Goal: Complete application form: Complete application form

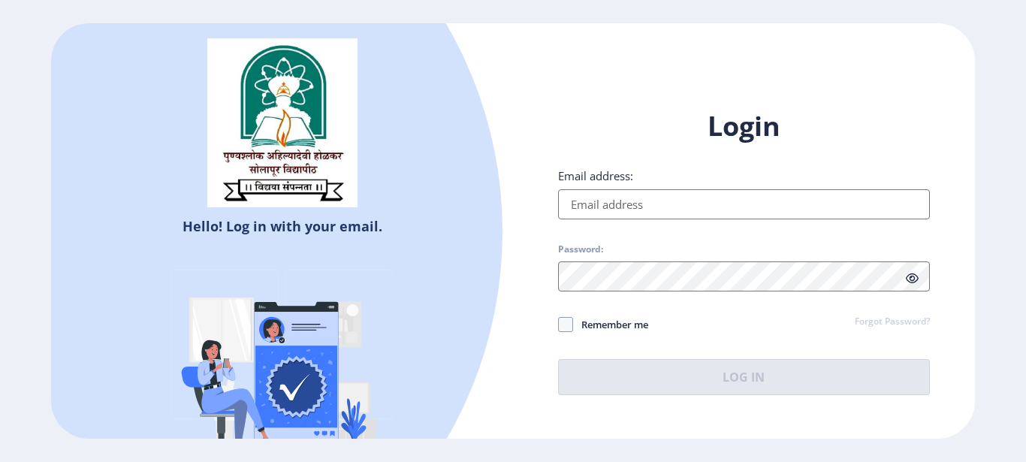
click at [639, 202] on input "Email address:" at bounding box center [744, 204] width 372 height 30
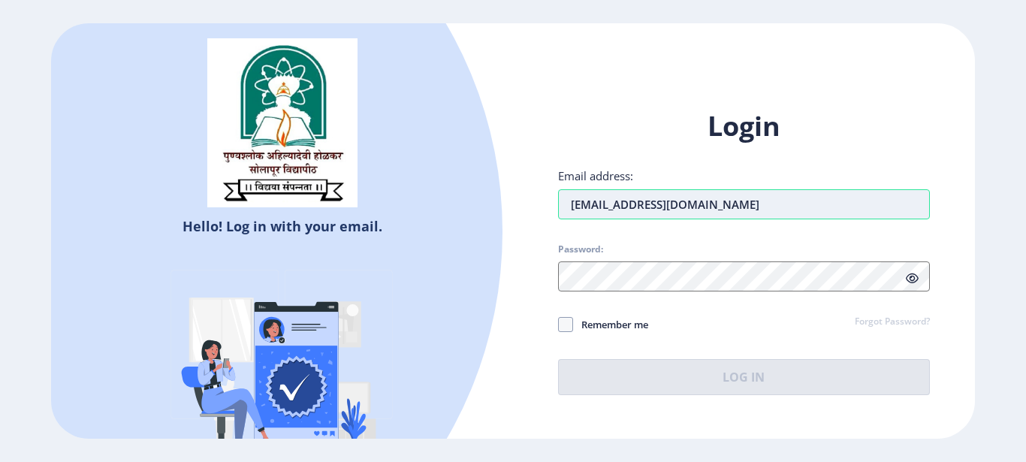
type input "[EMAIL_ADDRESS][DOMAIN_NAME]"
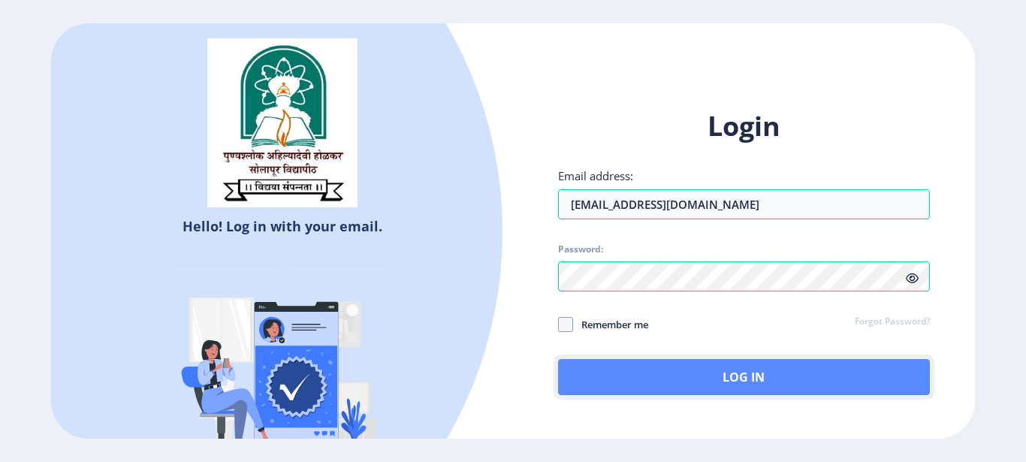
click at [743, 387] on button "Log In" at bounding box center [744, 377] width 372 height 36
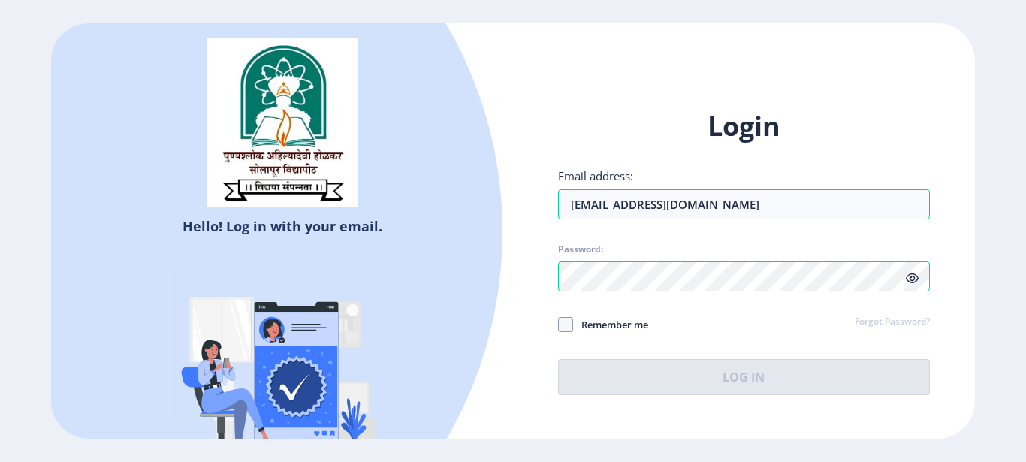
click at [912, 281] on icon at bounding box center [912, 278] width 13 height 11
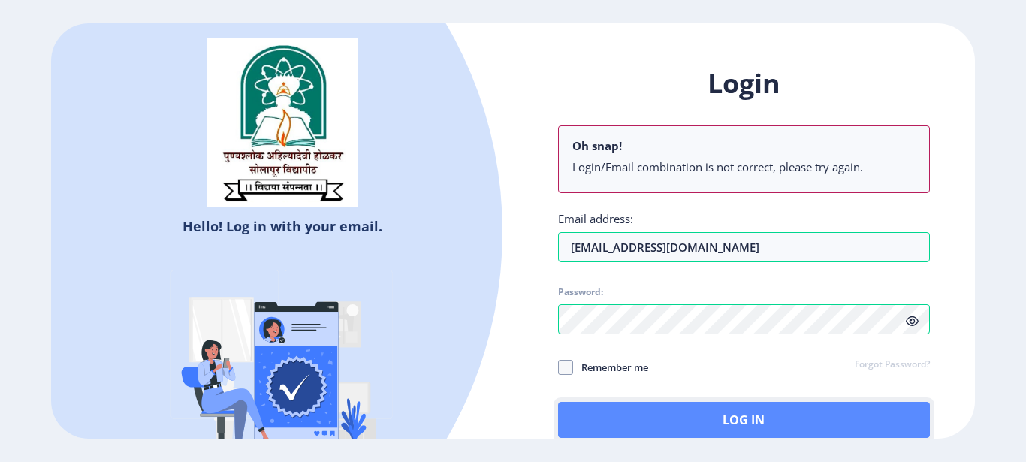
click at [728, 428] on button "Log In" at bounding box center [744, 420] width 372 height 36
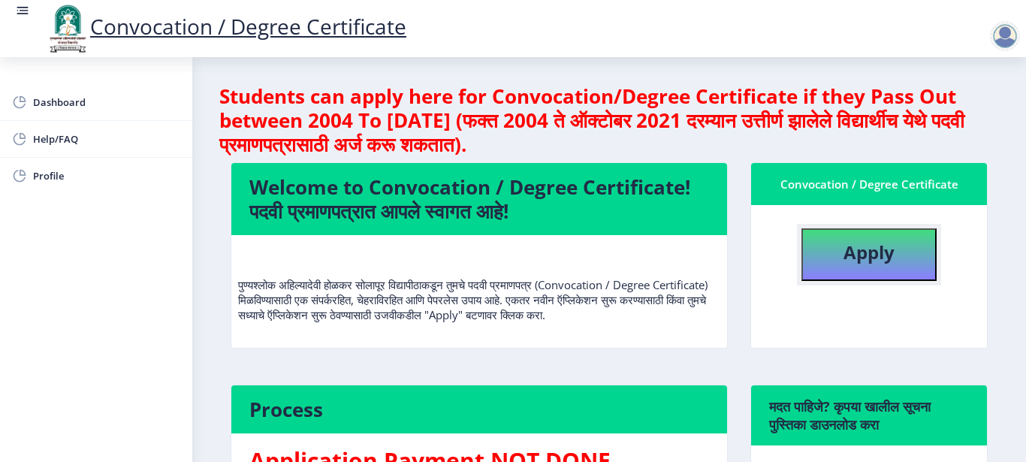
click at [848, 251] on b "Apply" at bounding box center [869, 252] width 51 height 25
select select
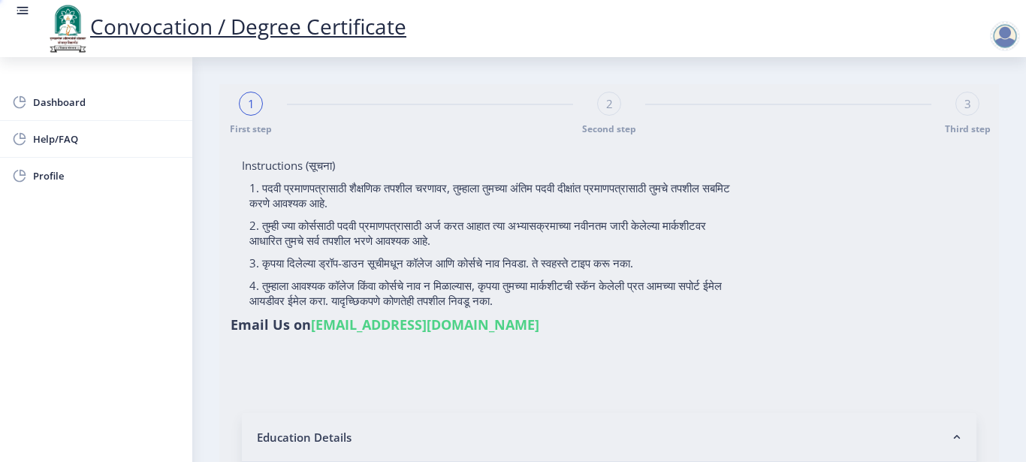
type input "0600012604"
select select "Regular"
select select "2008"
select select "April"
select select "SECOND CLASS"
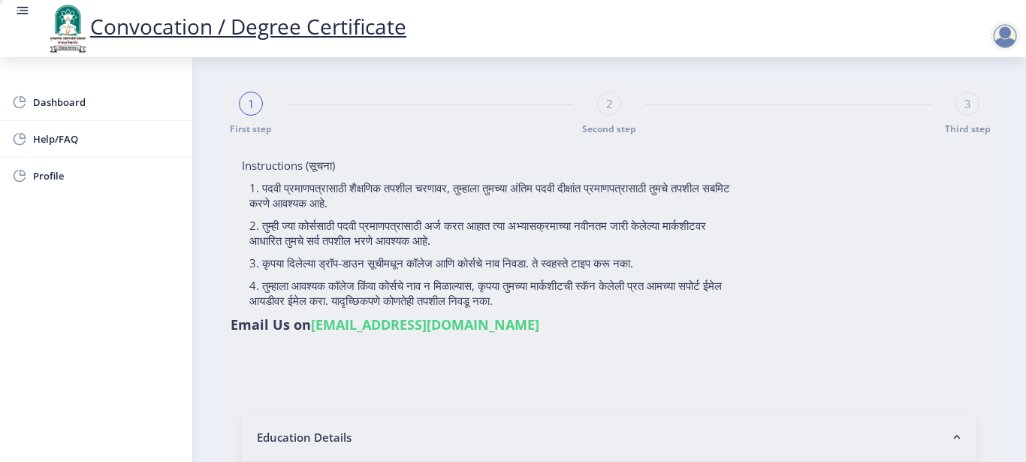
type input "33321"
type input "[PERSON_NAME] [PERSON_NAME]"
type input "BHARTI"
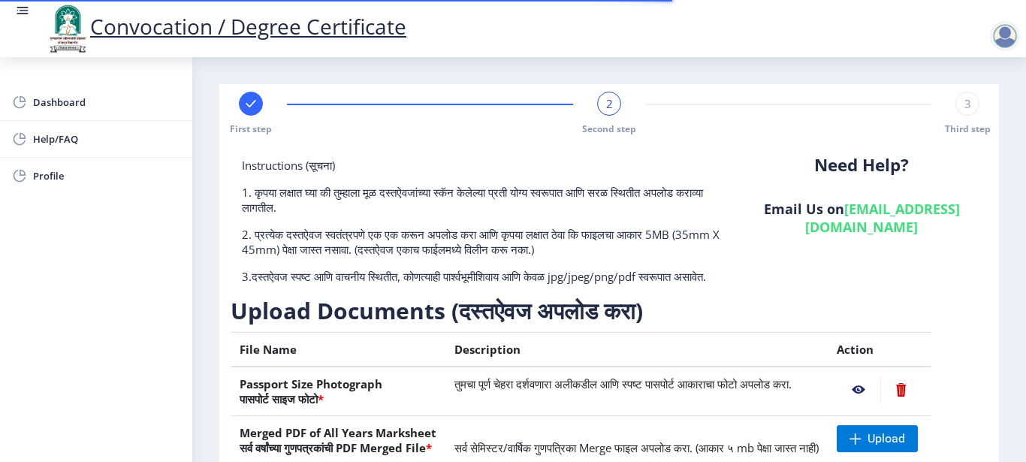
click at [920, 277] on div "Need Help? Email Us on [EMAIL_ADDRESS][DOMAIN_NAME]" at bounding box center [862, 227] width 252 height 138
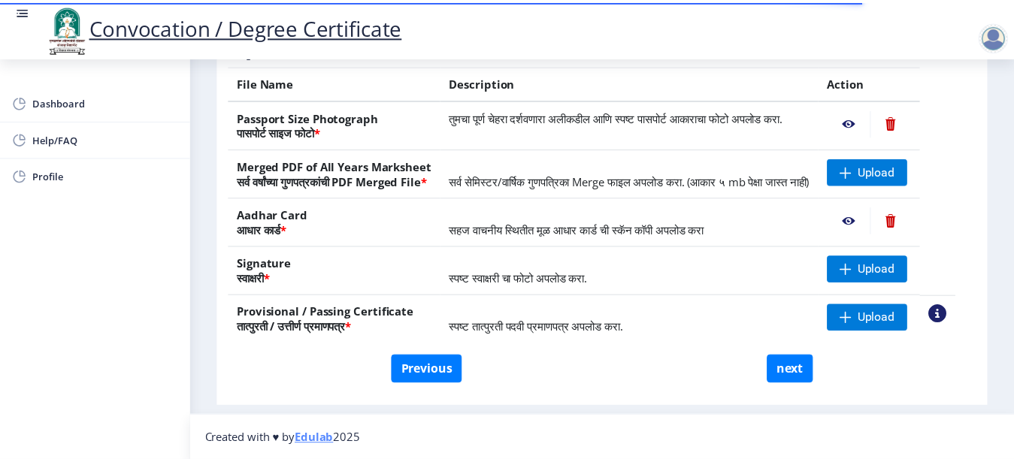
scroll to position [249, 0]
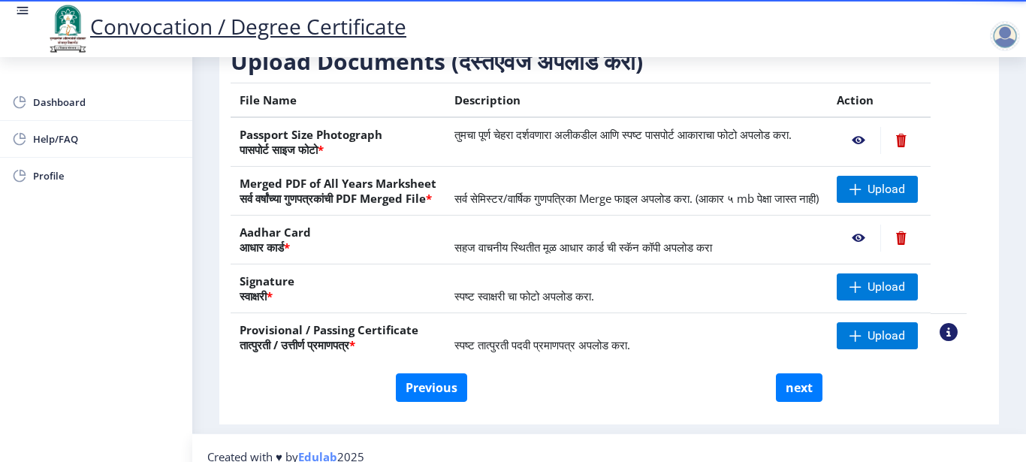
click at [867, 154] on nb-action at bounding box center [859, 140] width 44 height 27
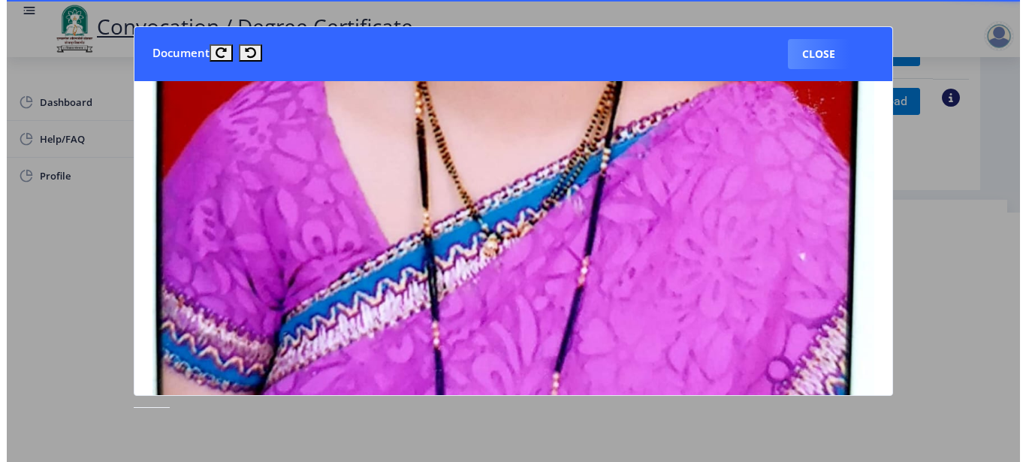
scroll to position [814, 0]
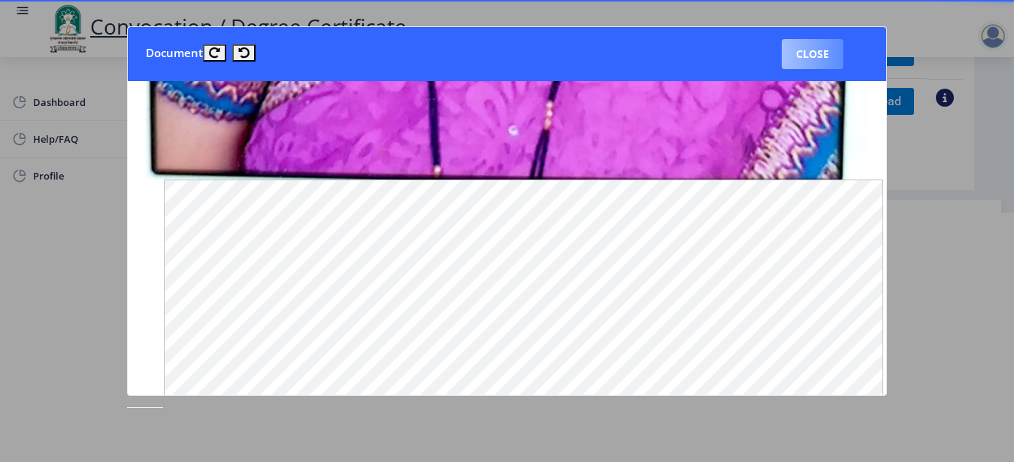
click at [792, 56] on button "Close" at bounding box center [812, 54] width 62 height 30
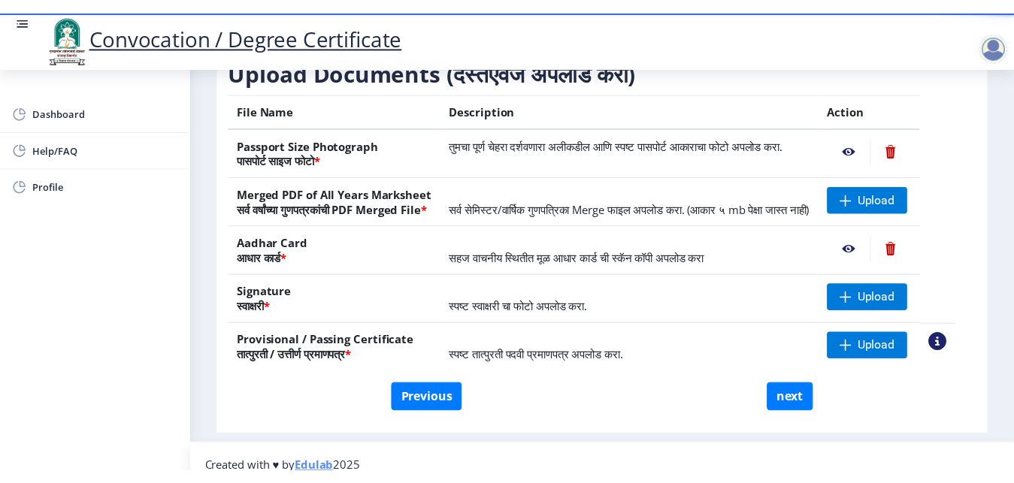
scroll to position [249, 0]
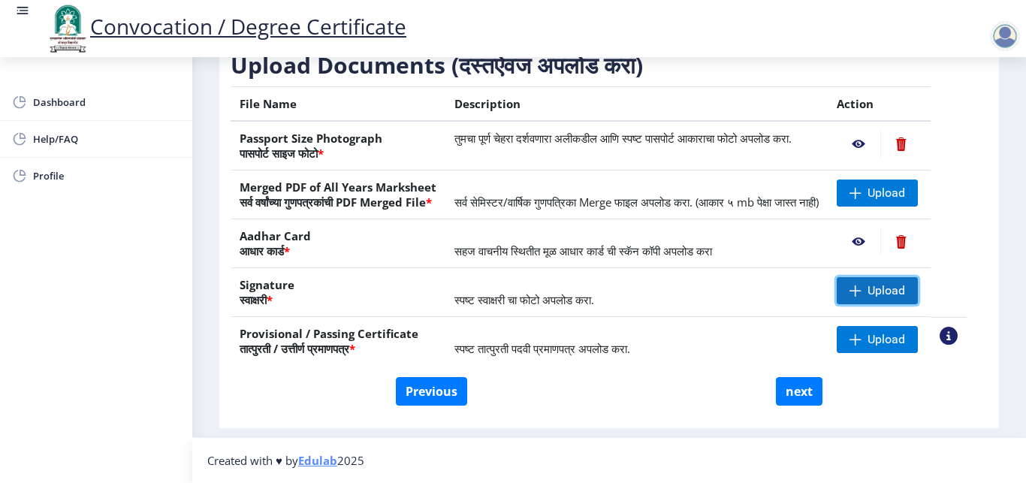
click at [876, 304] on span "Upload" at bounding box center [877, 290] width 81 height 27
click at [869, 255] on nb-action at bounding box center [859, 241] width 44 height 27
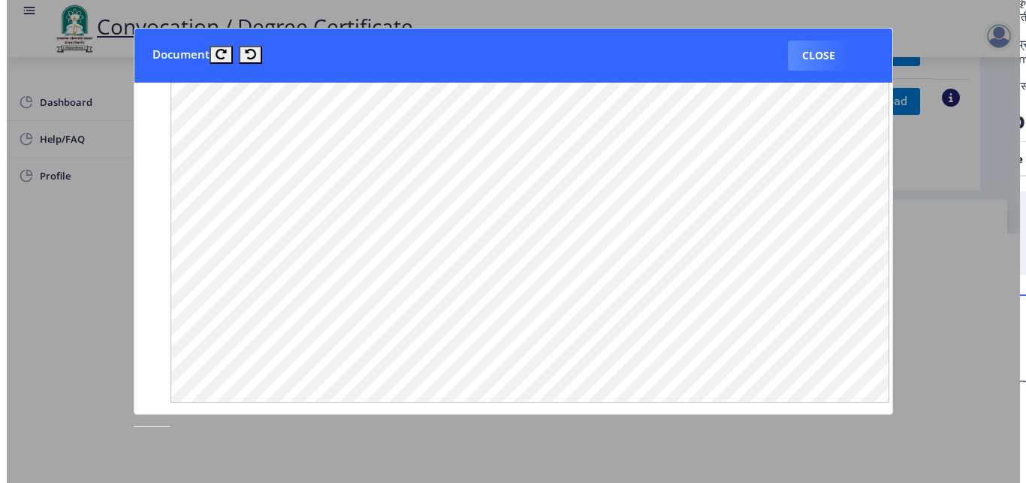
scroll to position [733, 0]
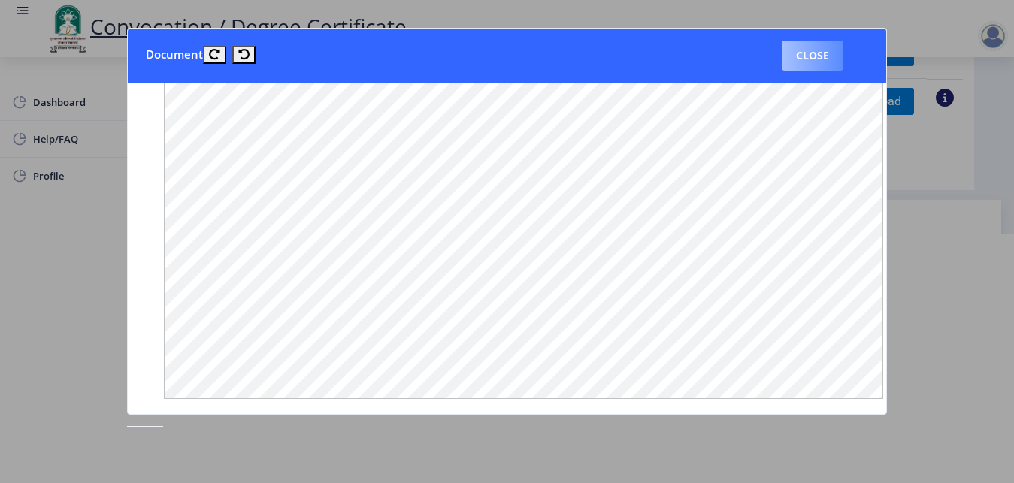
click at [813, 55] on button "Close" at bounding box center [812, 56] width 62 height 30
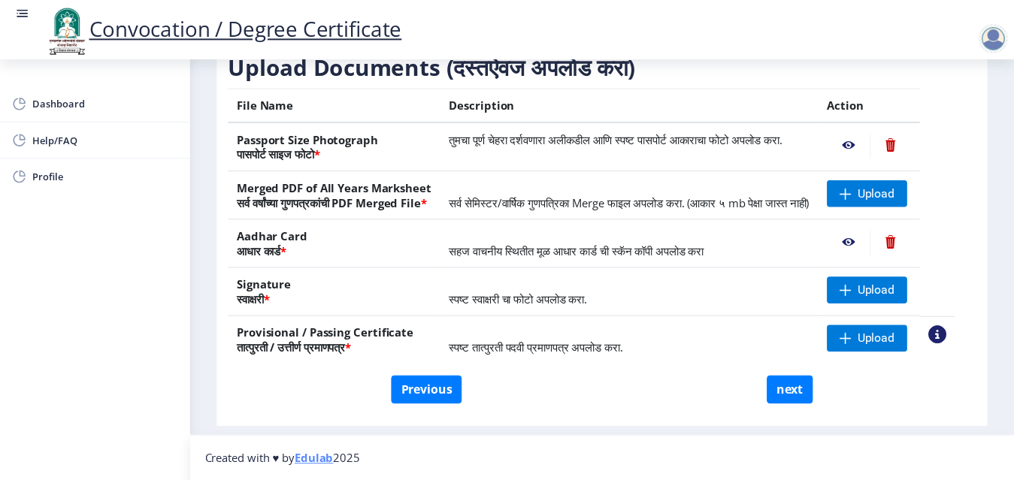
scroll to position [249, 0]
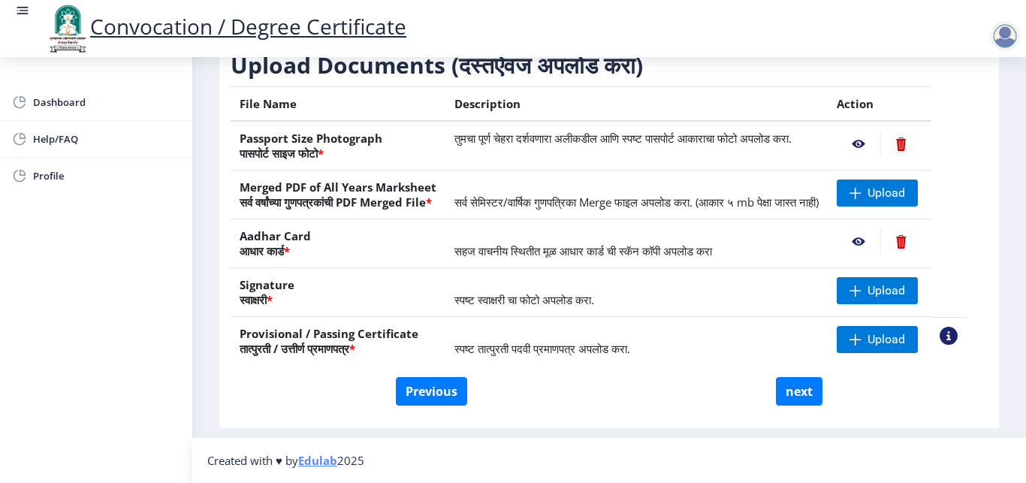
click at [870, 154] on nb-action at bounding box center [859, 144] width 44 height 27
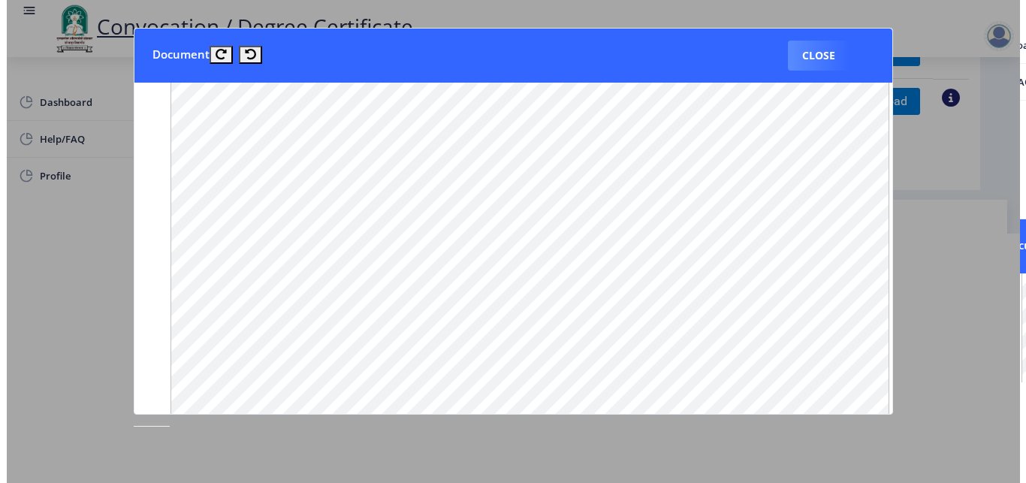
scroll to position [1131, 0]
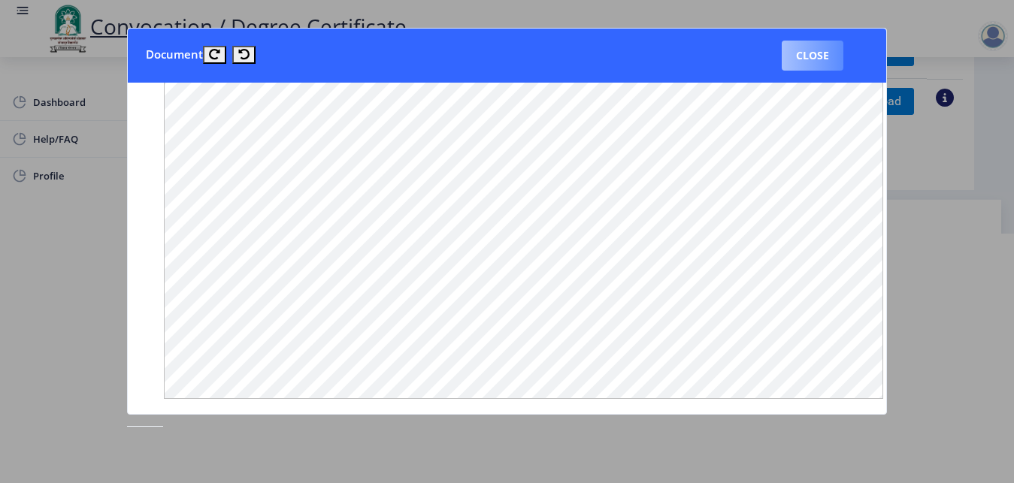
click at [816, 53] on button "Close" at bounding box center [812, 56] width 62 height 30
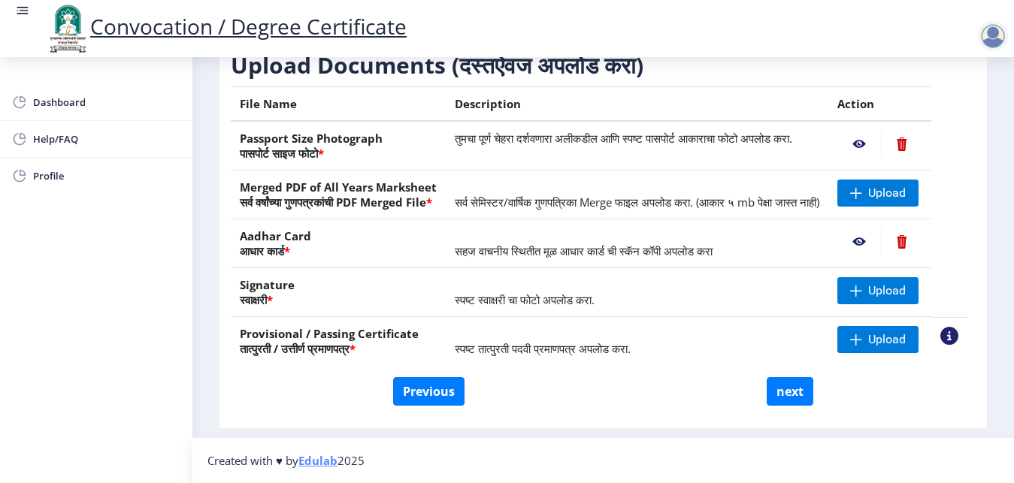
scroll to position [249, 0]
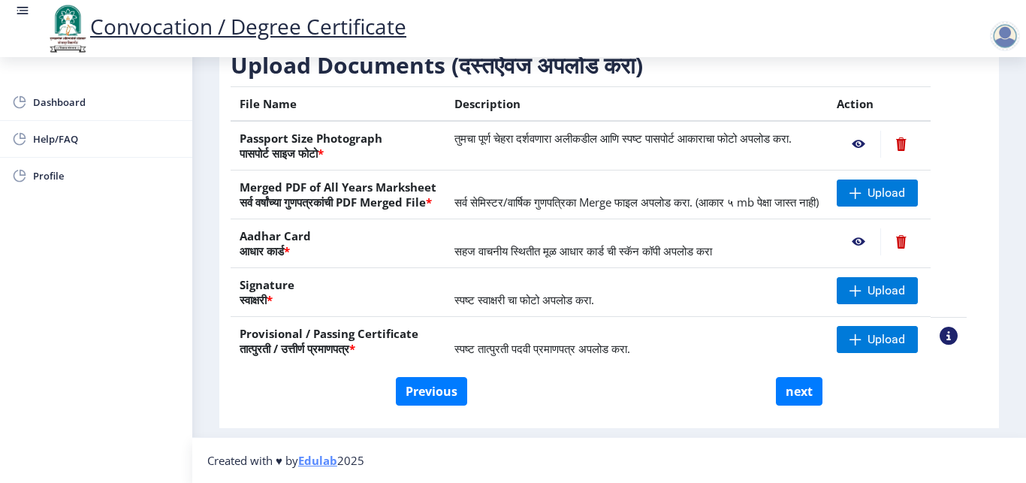
click at [911, 255] on nb-action at bounding box center [901, 241] width 41 height 27
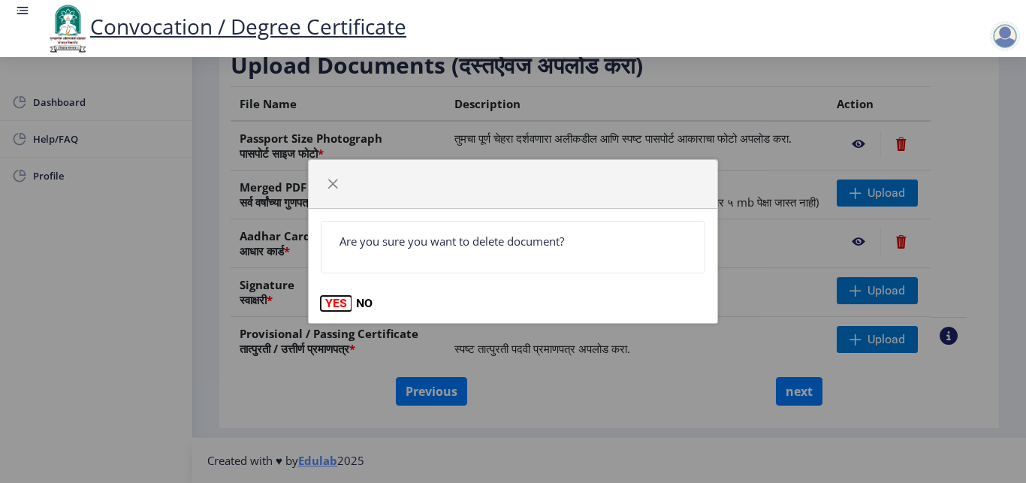
click at [329, 305] on button "YES" at bounding box center [336, 303] width 31 height 15
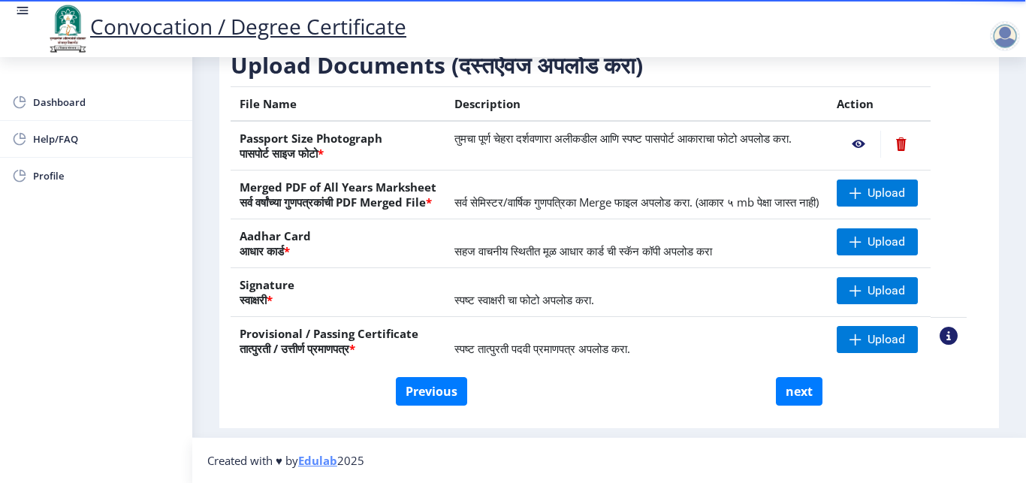
click at [866, 152] on nb-action at bounding box center [859, 144] width 44 height 27
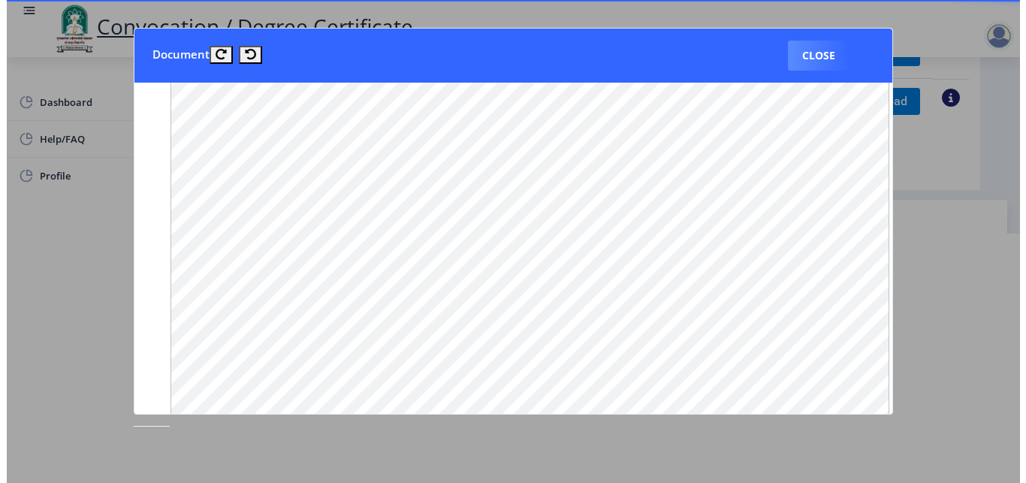
scroll to position [1131, 0]
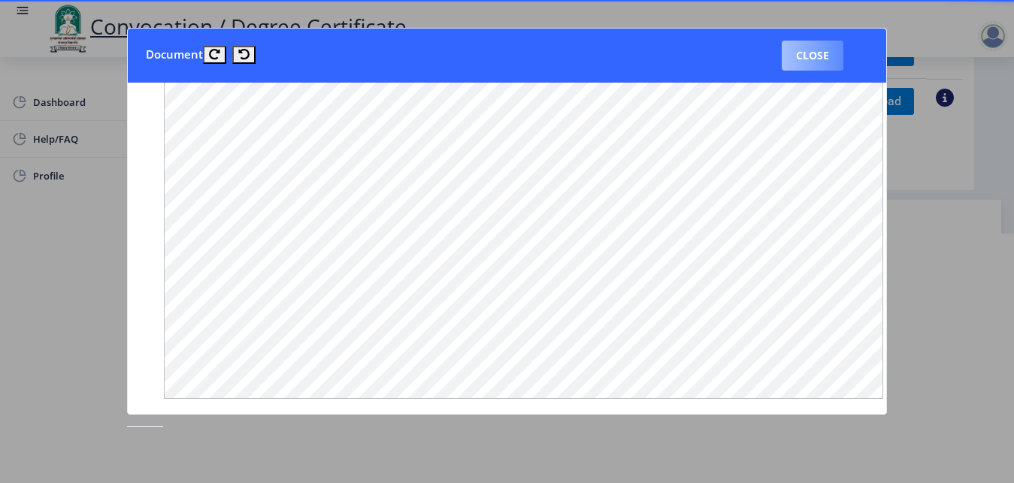
click at [814, 50] on button "Close" at bounding box center [812, 56] width 62 height 30
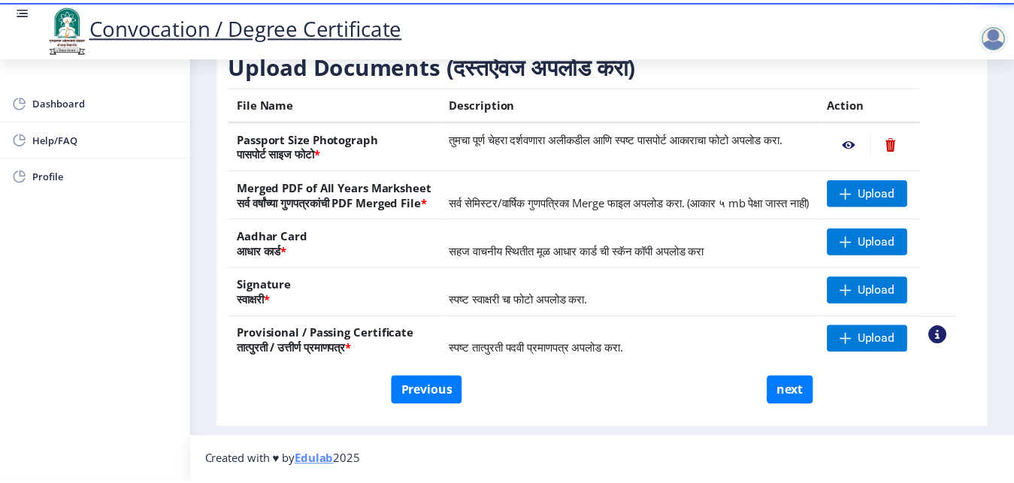
scroll to position [249, 0]
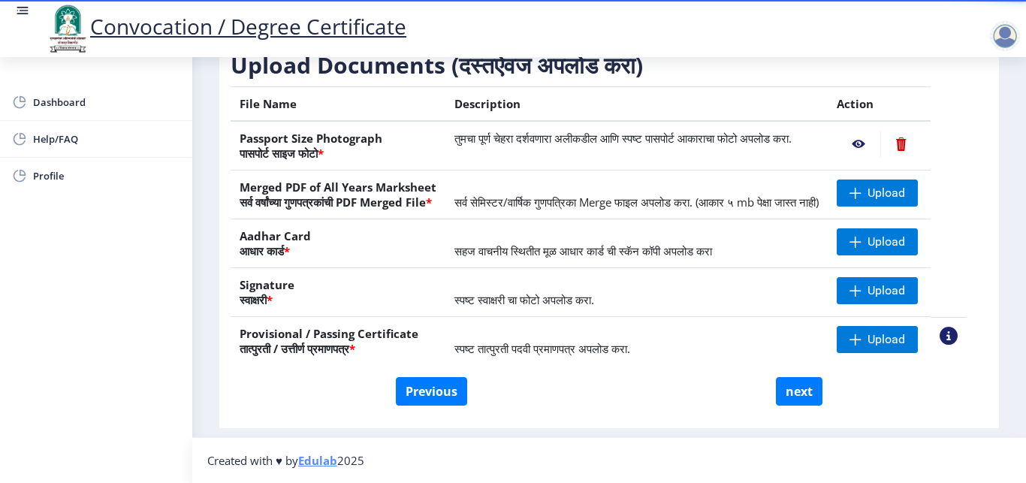
click at [909, 156] on nb-action at bounding box center [901, 144] width 41 height 27
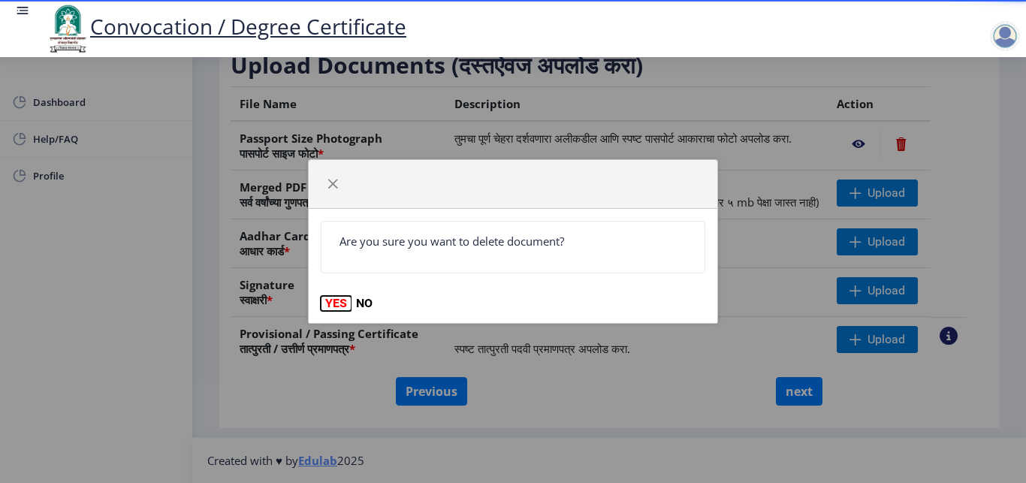
click at [328, 306] on button "YES" at bounding box center [336, 303] width 31 height 15
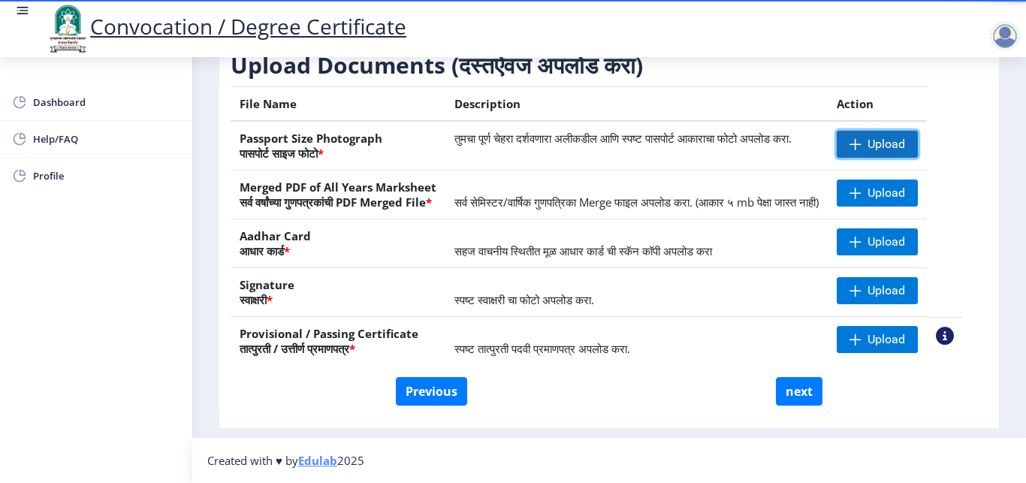
click at [893, 145] on span "Upload" at bounding box center [877, 144] width 81 height 27
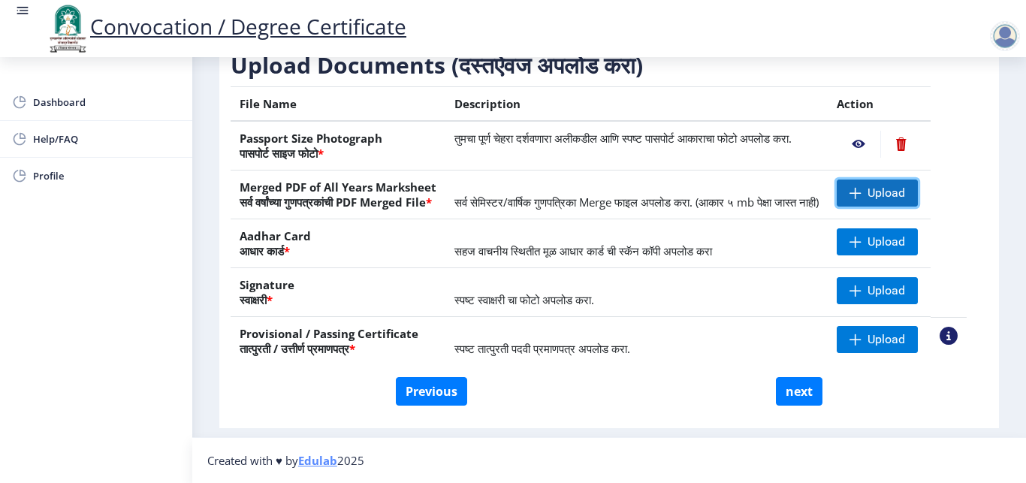
click at [862, 199] on span at bounding box center [856, 193] width 12 height 12
click at [877, 249] on span "Upload" at bounding box center [887, 241] width 38 height 15
click at [669, 428] on div "First step 2 Second step 3 Third step Instructions (सूचना) 1. कृपया लक्षात घ्या…" at bounding box center [609, 133] width 780 height 590
click at [878, 201] on span "Upload" at bounding box center [887, 193] width 38 height 15
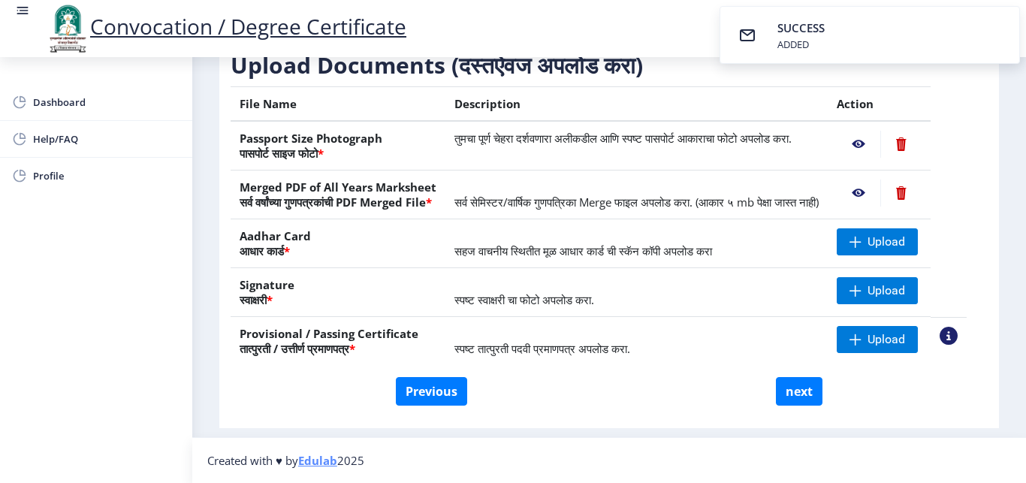
click at [868, 204] on nb-action at bounding box center [859, 193] width 44 height 27
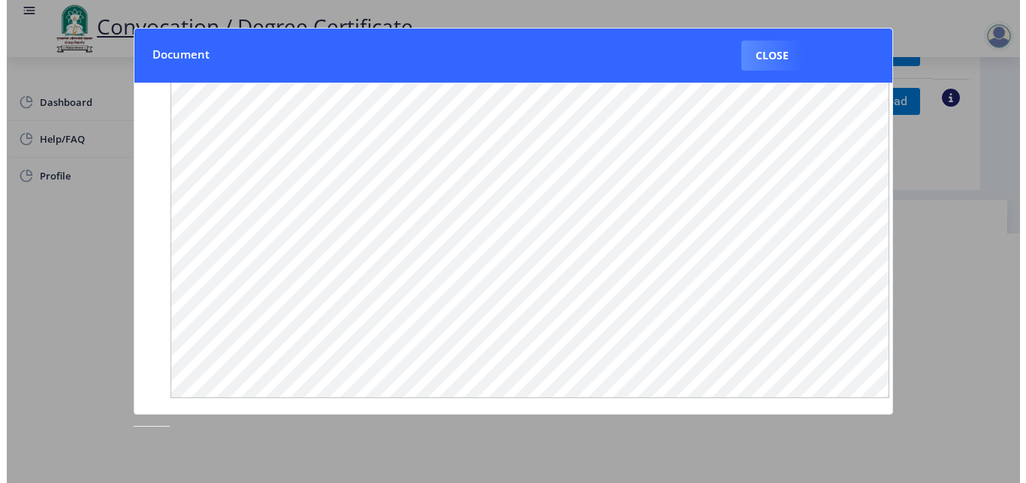
scroll to position [234, 0]
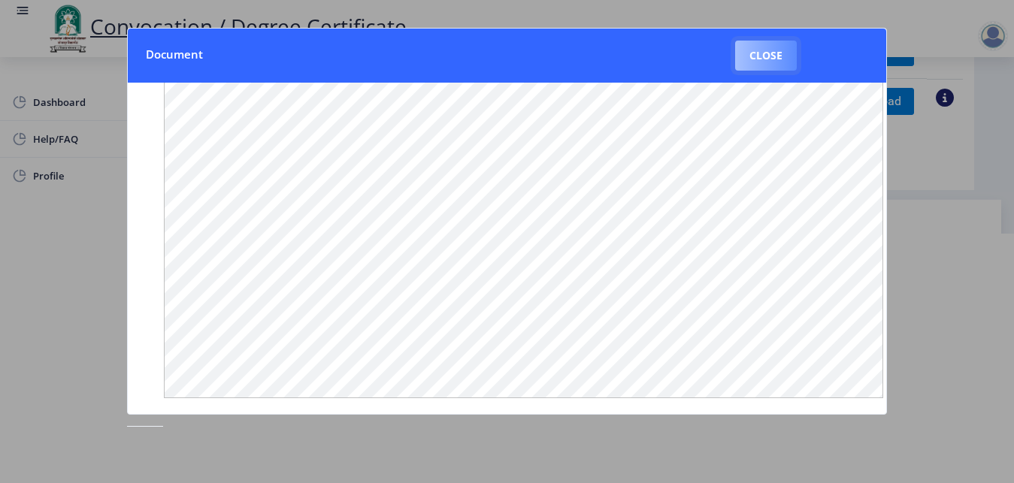
click at [770, 54] on button "Close" at bounding box center [766, 56] width 62 height 30
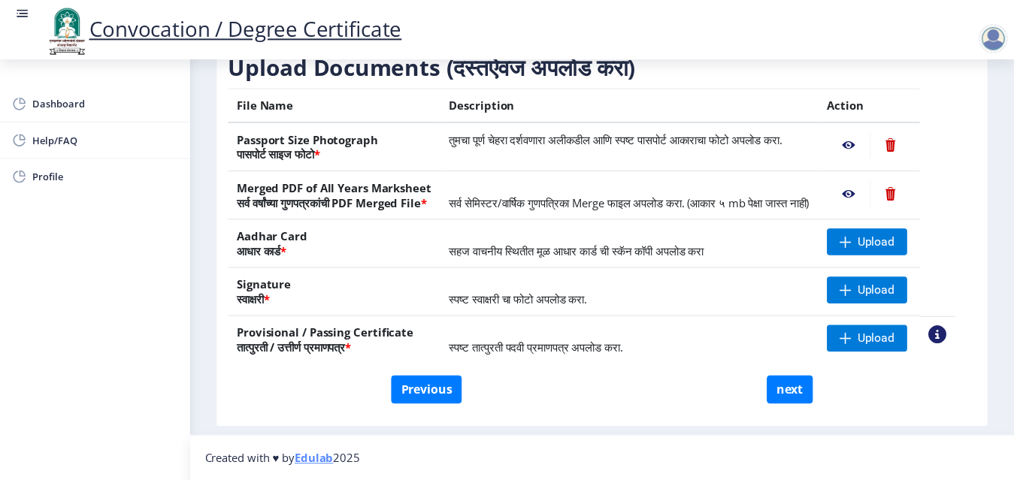
scroll to position [249, 0]
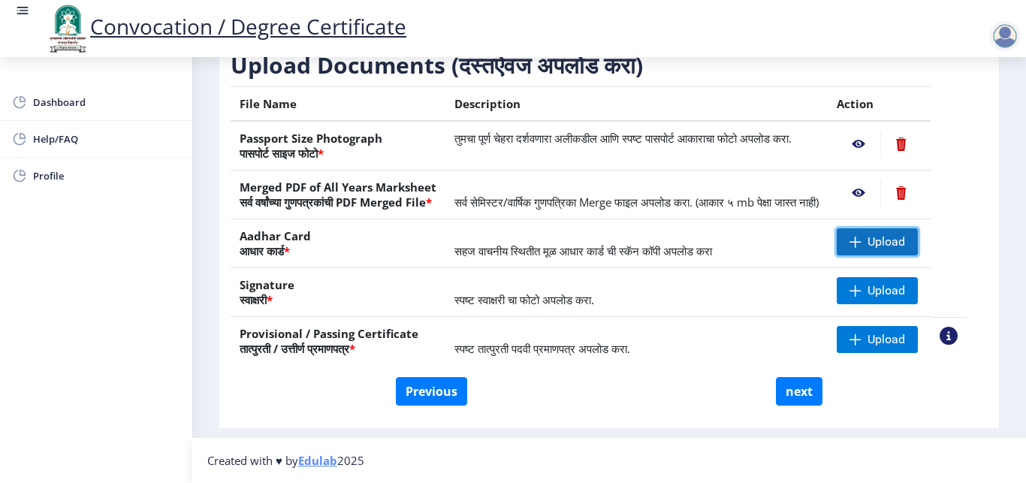
click at [889, 249] on span "Upload" at bounding box center [887, 241] width 38 height 15
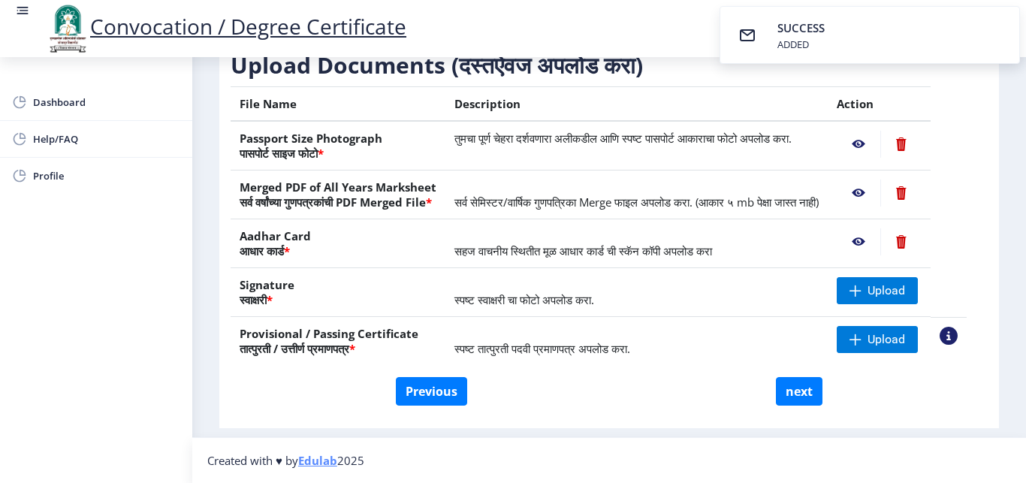
click at [866, 255] on nb-action at bounding box center [859, 241] width 44 height 27
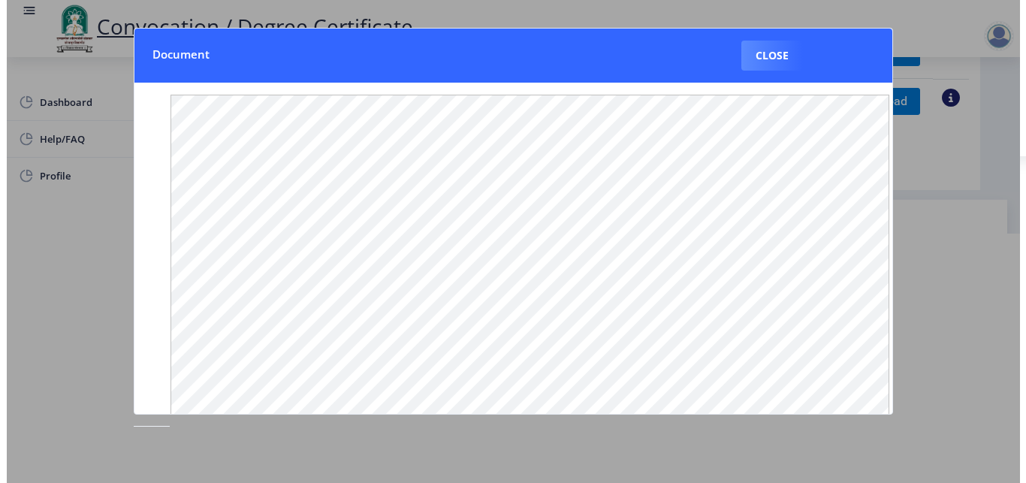
scroll to position [234, 0]
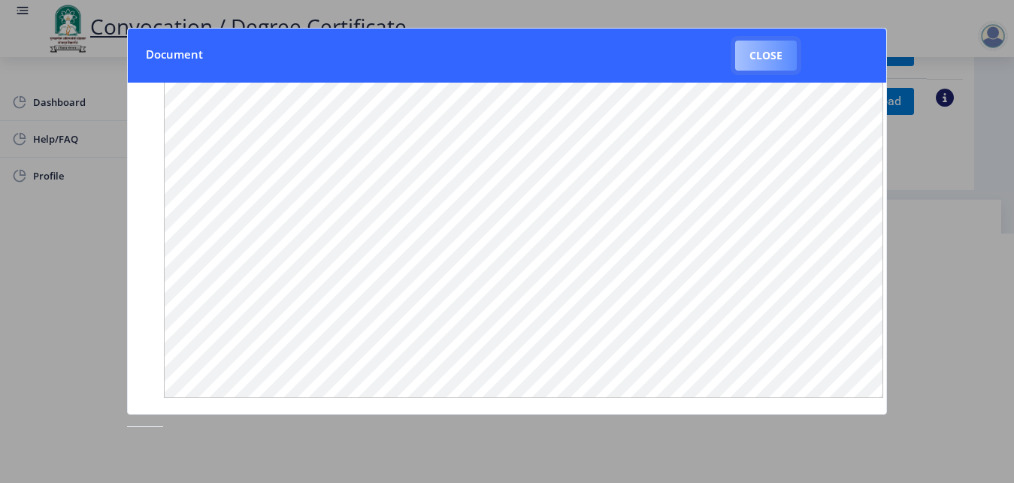
click at [746, 58] on button "Close" at bounding box center [766, 56] width 62 height 30
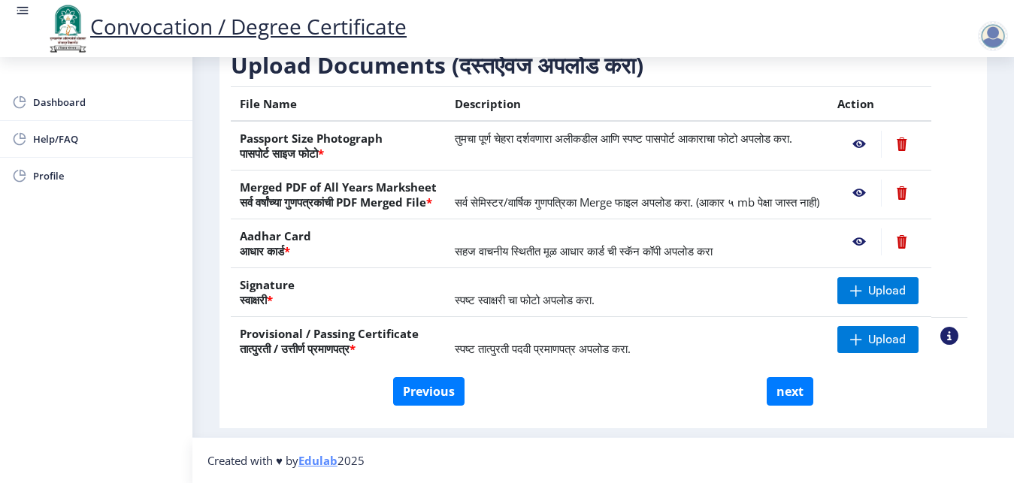
scroll to position [249, 0]
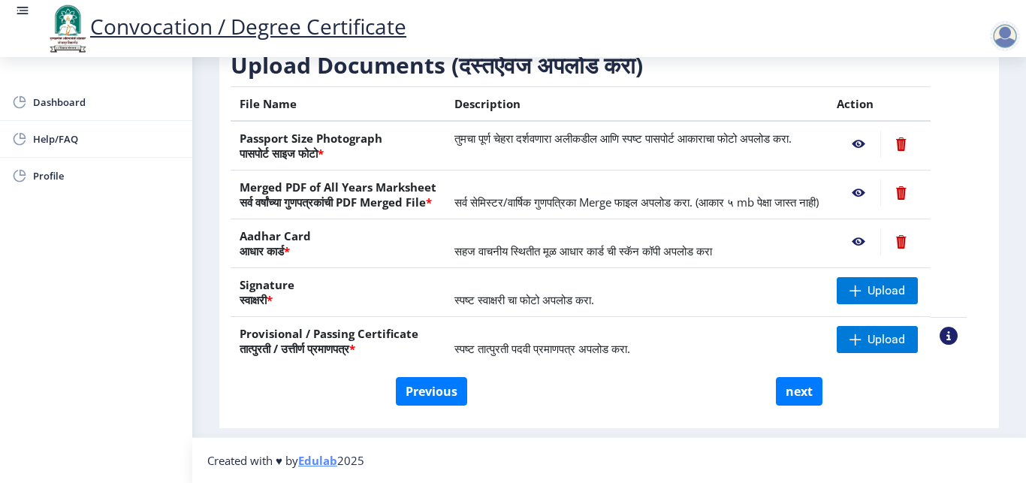
click at [868, 153] on nb-action at bounding box center [859, 144] width 44 height 27
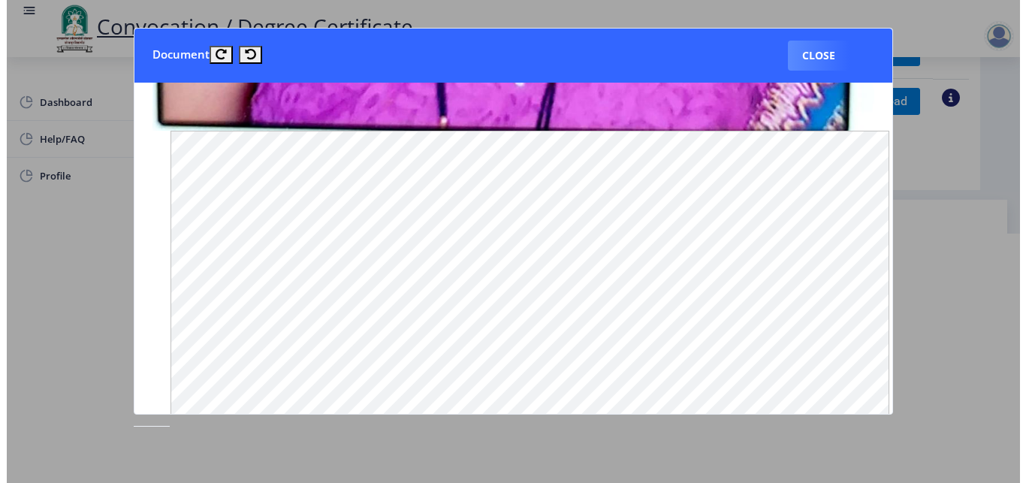
scroll to position [1131, 0]
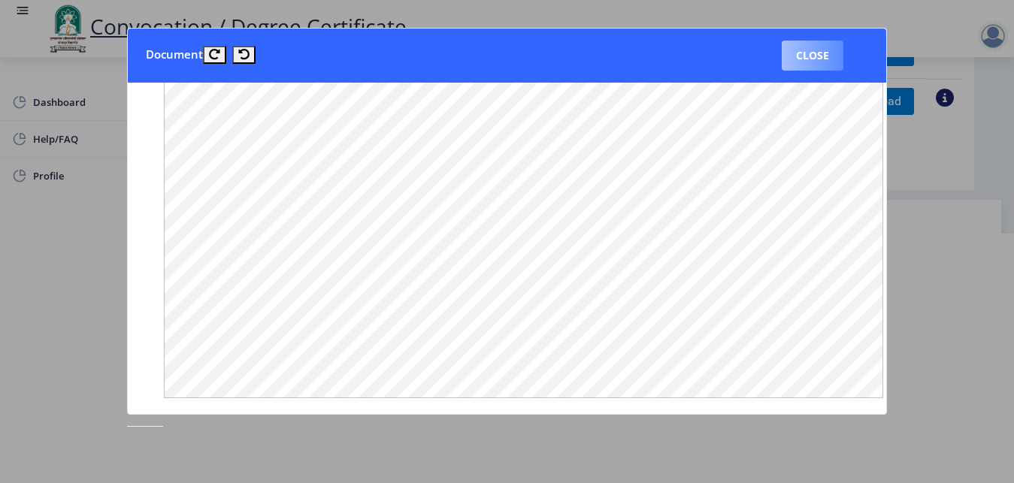
click at [804, 58] on button "Close" at bounding box center [812, 56] width 62 height 30
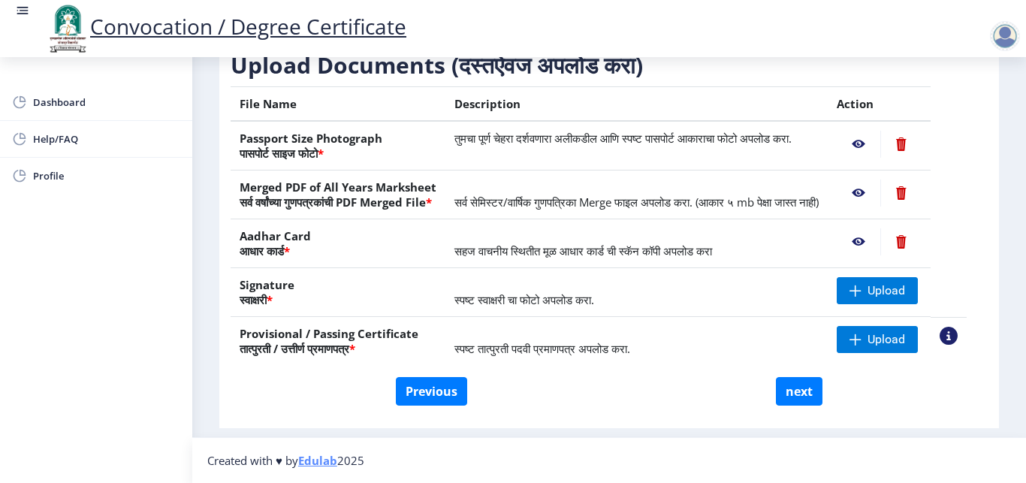
scroll to position [249, 0]
click at [862, 297] on span at bounding box center [856, 291] width 12 height 12
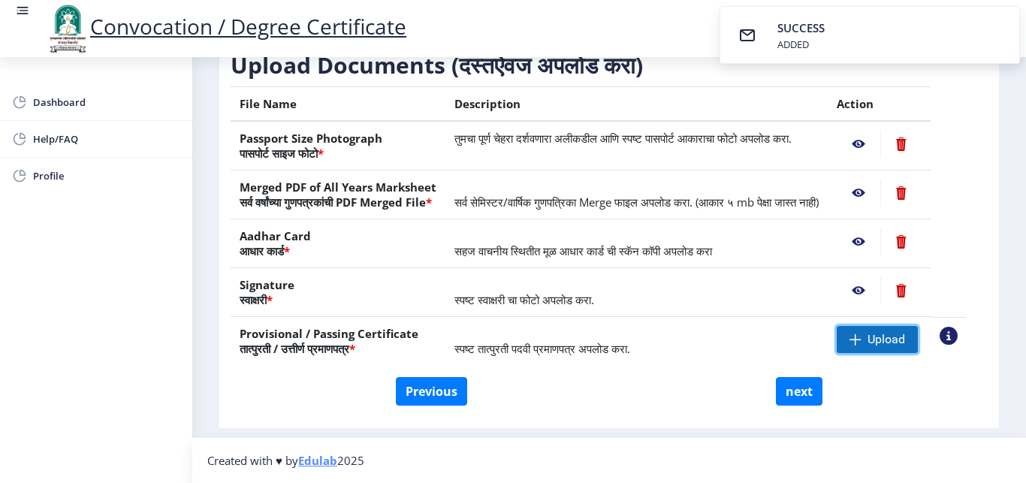
click at [875, 353] on span "Upload" at bounding box center [877, 339] width 81 height 27
click at [781, 406] on button "next" at bounding box center [799, 391] width 47 height 29
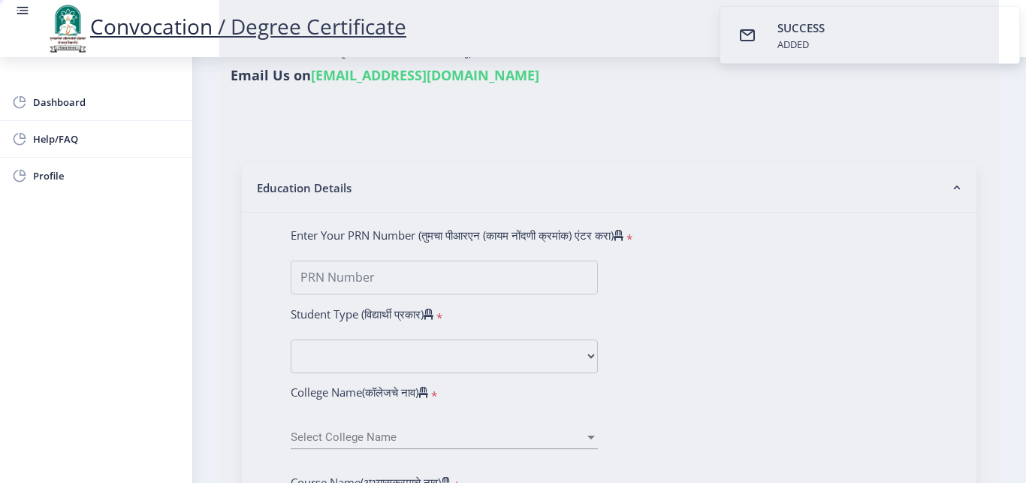
select select
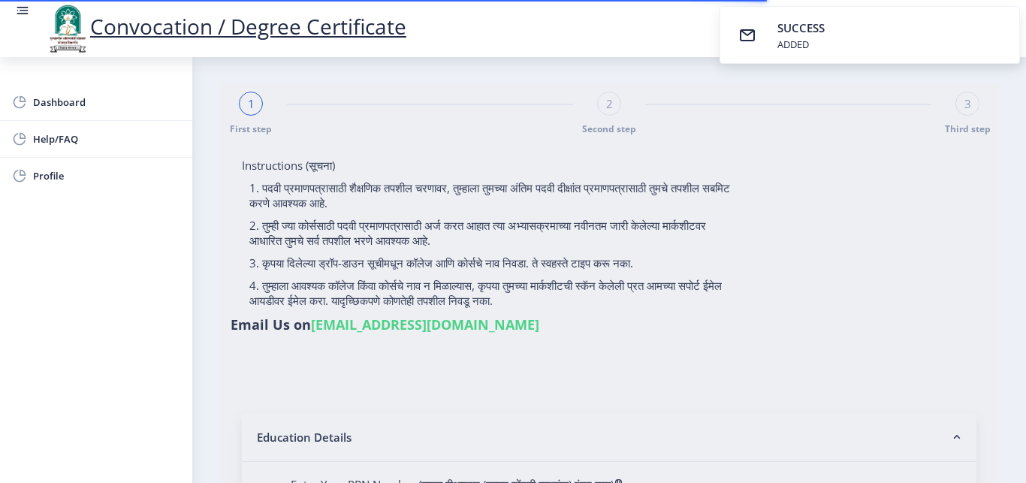
type input "[PERSON_NAME] [PERSON_NAME]"
type input "BHARTI"
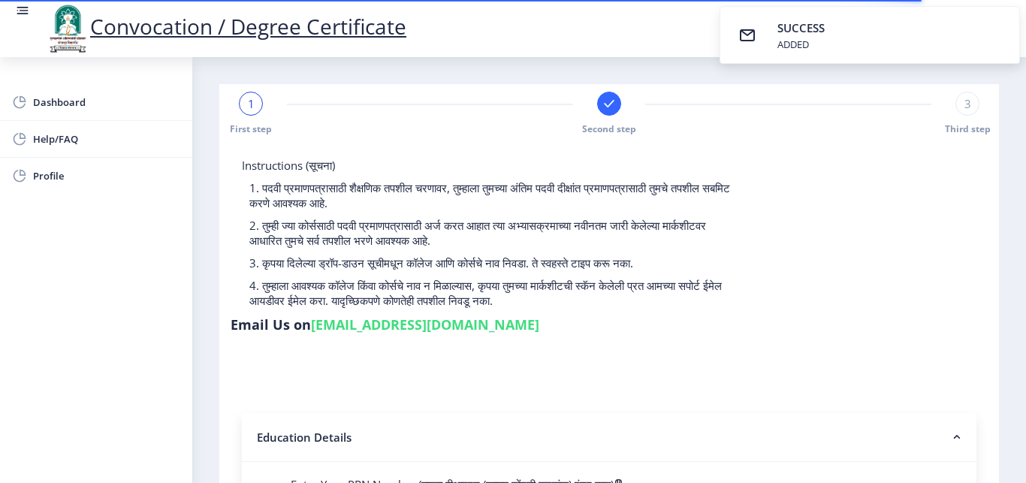
select select
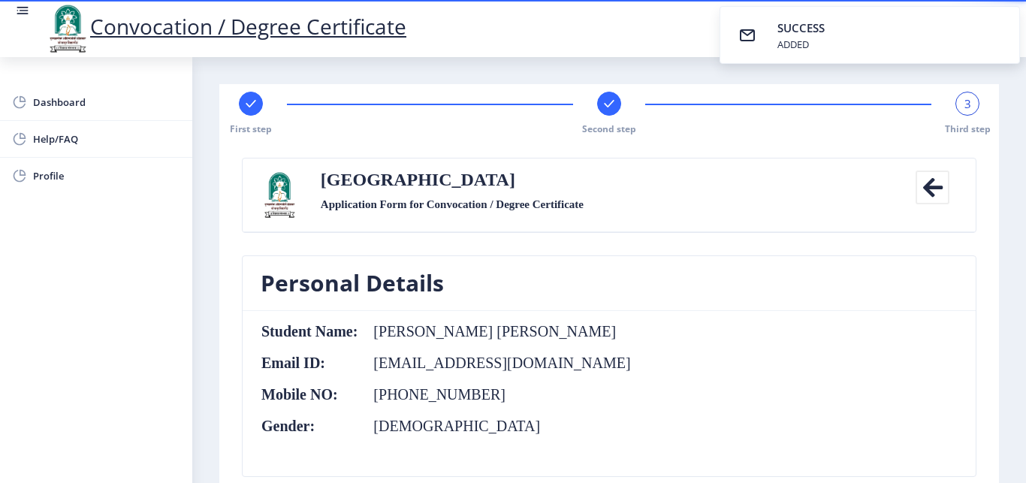
click at [761, 308] on nb-card-header "Personal Details" at bounding box center [609, 283] width 733 height 55
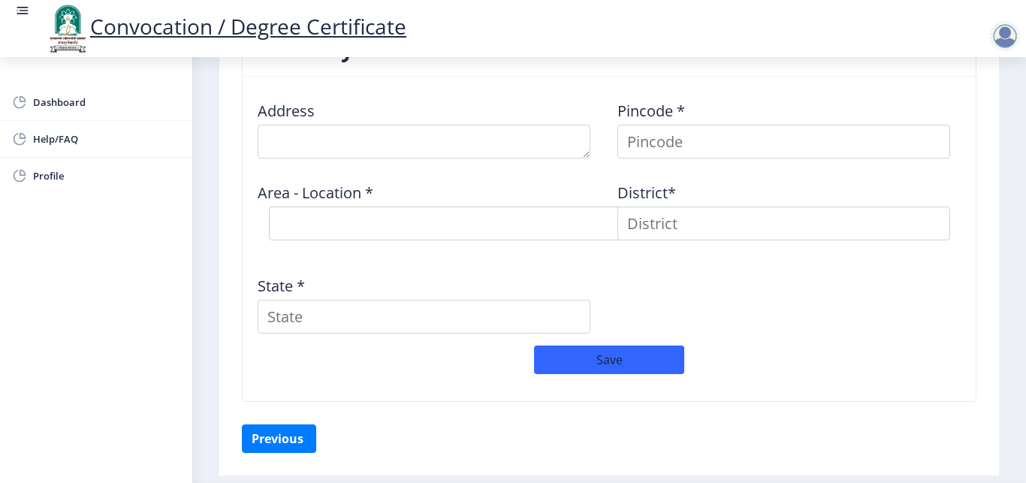
scroll to position [1141, 0]
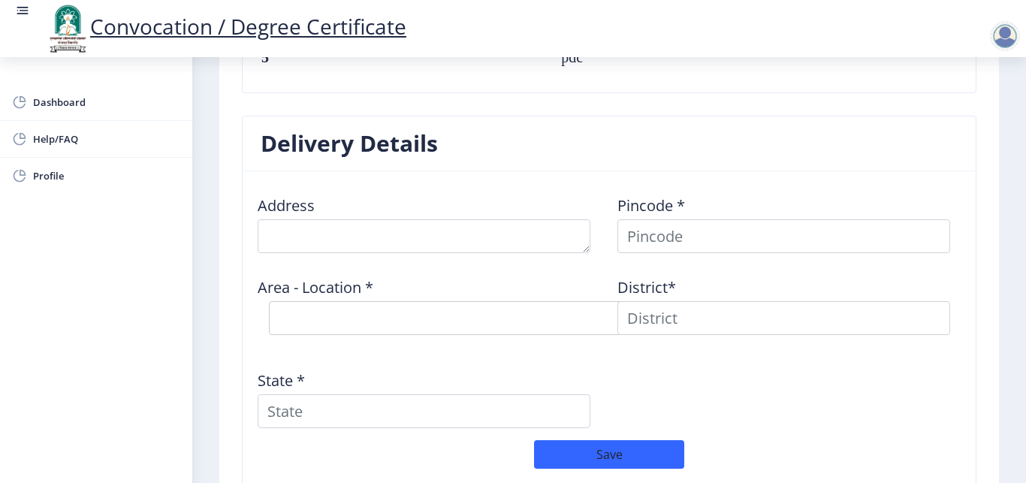
click at [790, 407] on div "Address Pincode * Area - Location * Select Area Location District* State *" at bounding box center [609, 311] width 720 height 257
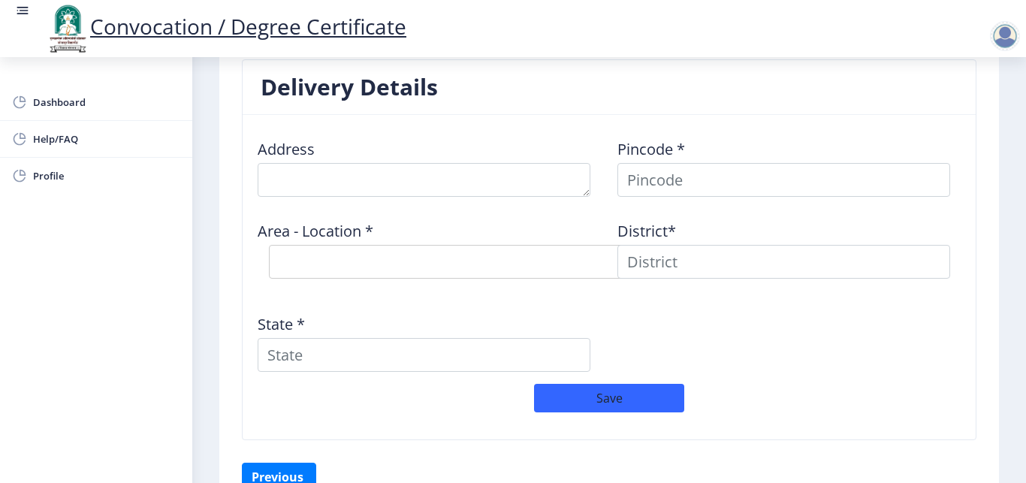
scroll to position [1231, 0]
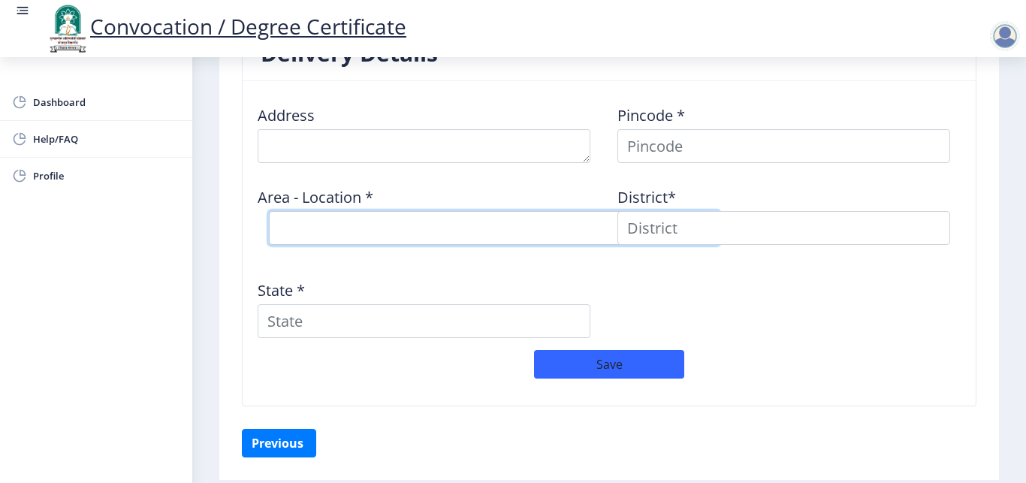
click at [362, 226] on select "Select Area Location" at bounding box center [494, 228] width 451 height 34
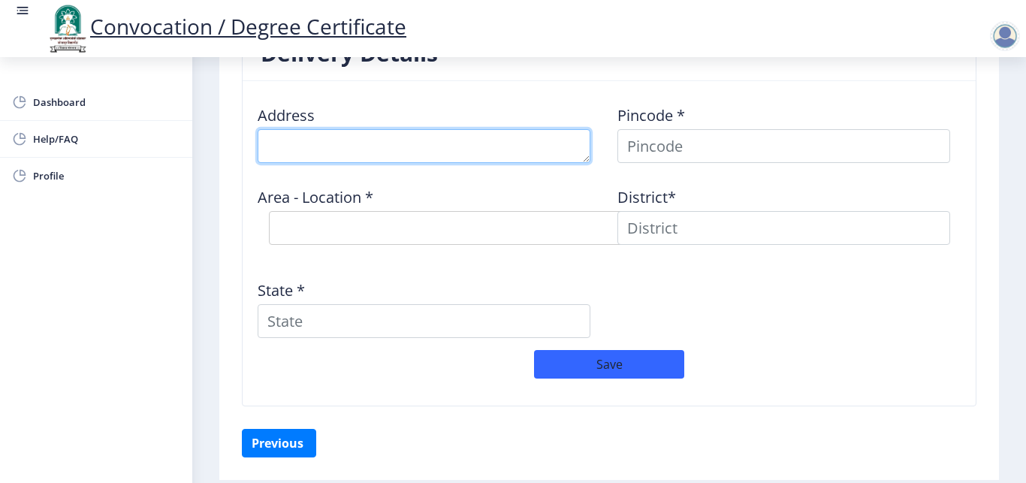
click at [426, 149] on textarea at bounding box center [424, 146] width 333 height 34
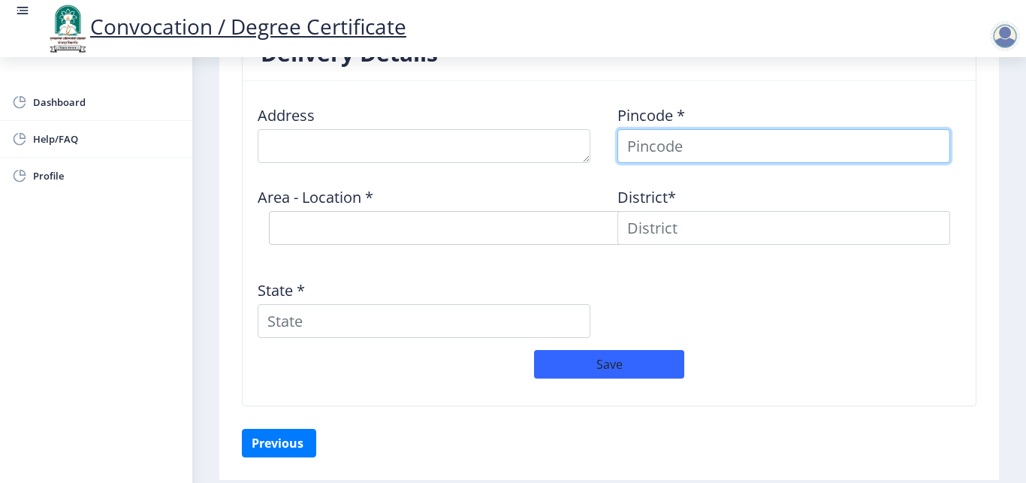
click at [654, 144] on input at bounding box center [784, 146] width 333 height 34
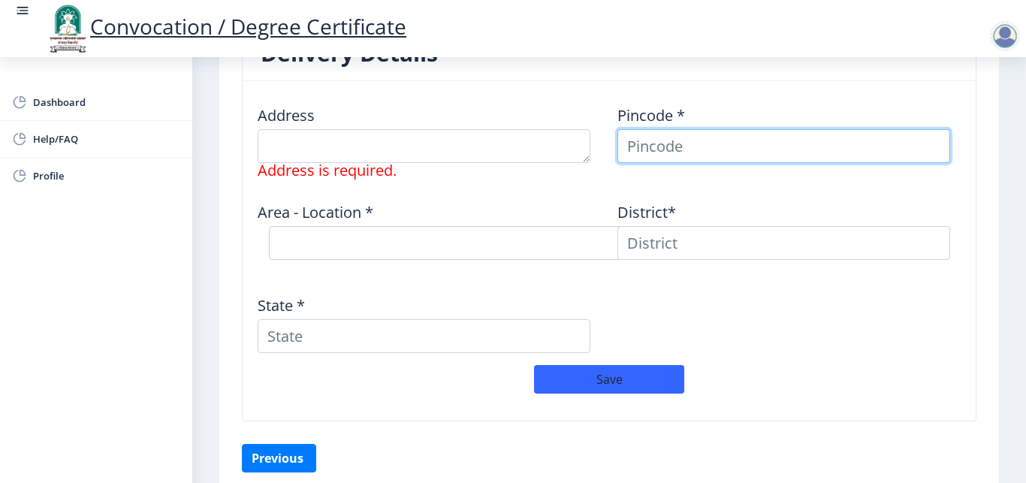
click at [654, 144] on input at bounding box center [784, 146] width 333 height 34
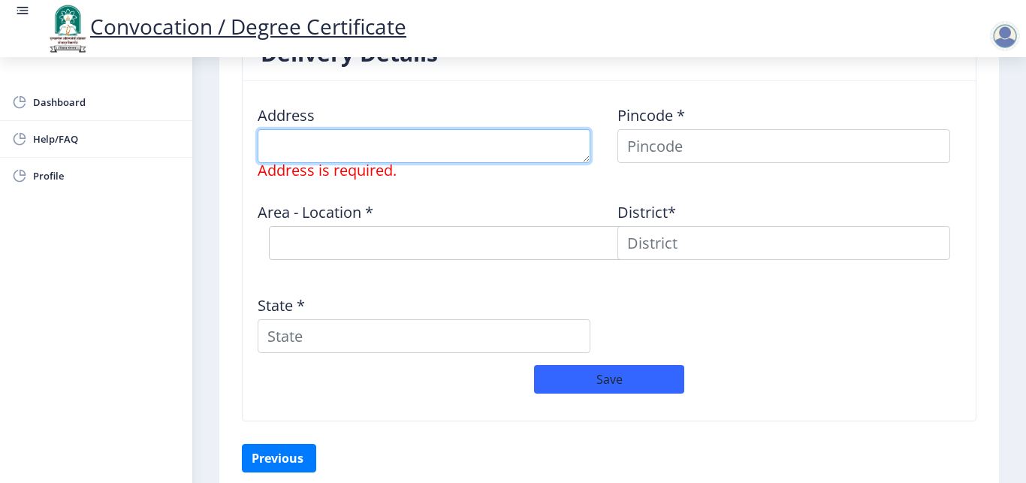
click at [391, 141] on textarea at bounding box center [424, 146] width 333 height 34
click at [351, 141] on textarea at bounding box center [424, 146] width 333 height 34
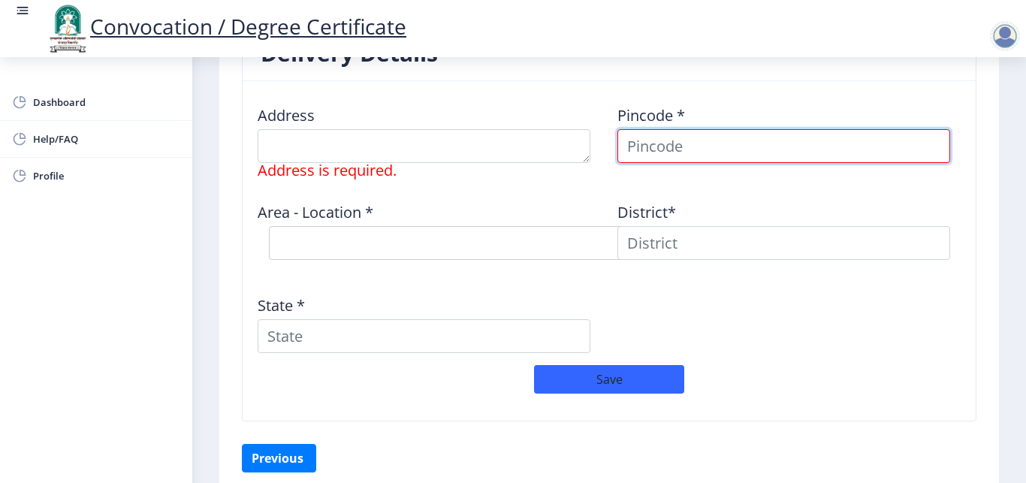
click at [644, 144] on input at bounding box center [784, 146] width 333 height 34
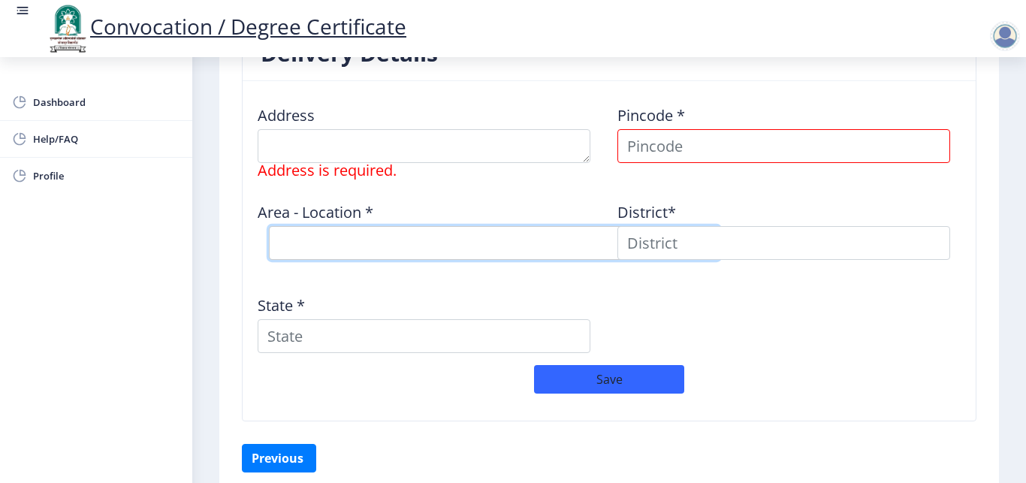
click at [336, 246] on select "Select Area Location" at bounding box center [494, 243] width 451 height 34
click at [269, 226] on select "Select Area Location" at bounding box center [494, 243] width 451 height 34
click at [683, 234] on div "Address Address is required. Pincode * Area - Location * Select Area Location D…" at bounding box center [609, 229] width 720 height 272
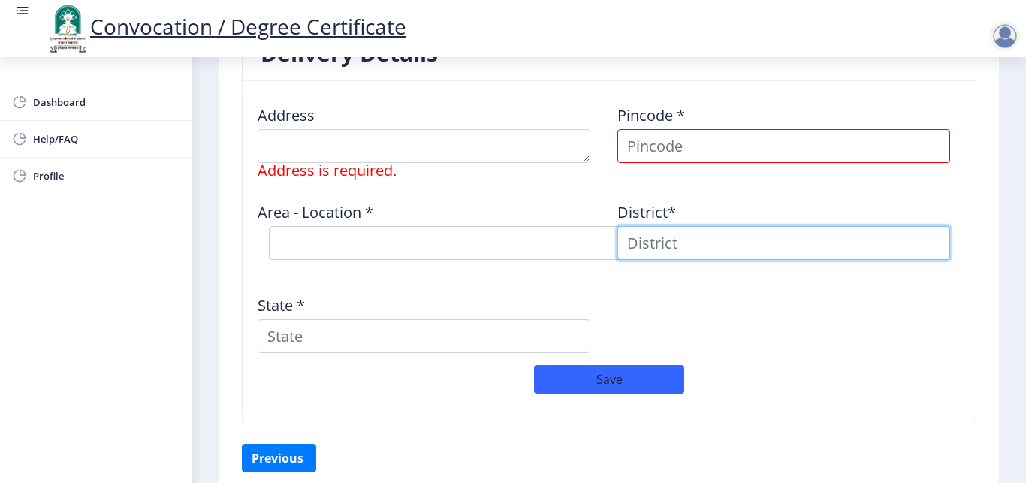
click at [683, 234] on input at bounding box center [784, 243] width 333 height 34
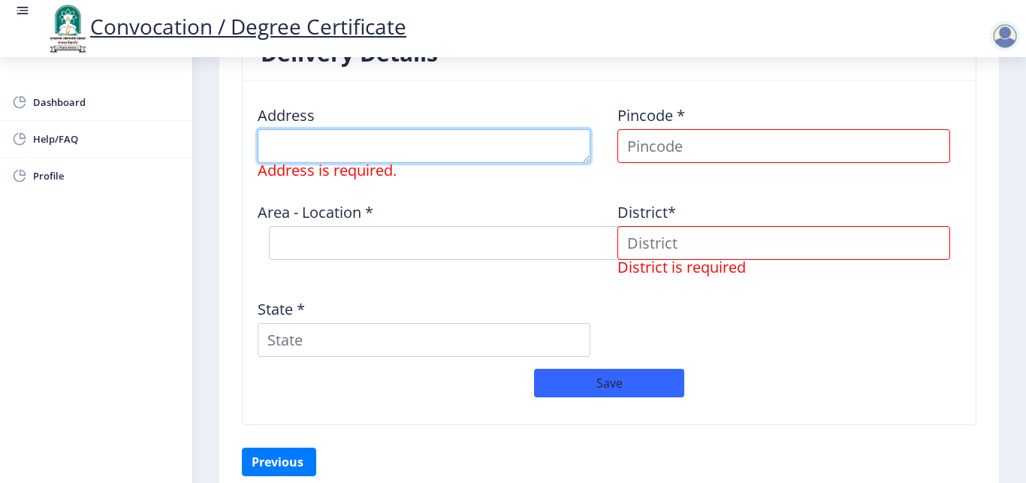
click at [311, 147] on textarea at bounding box center [424, 146] width 333 height 34
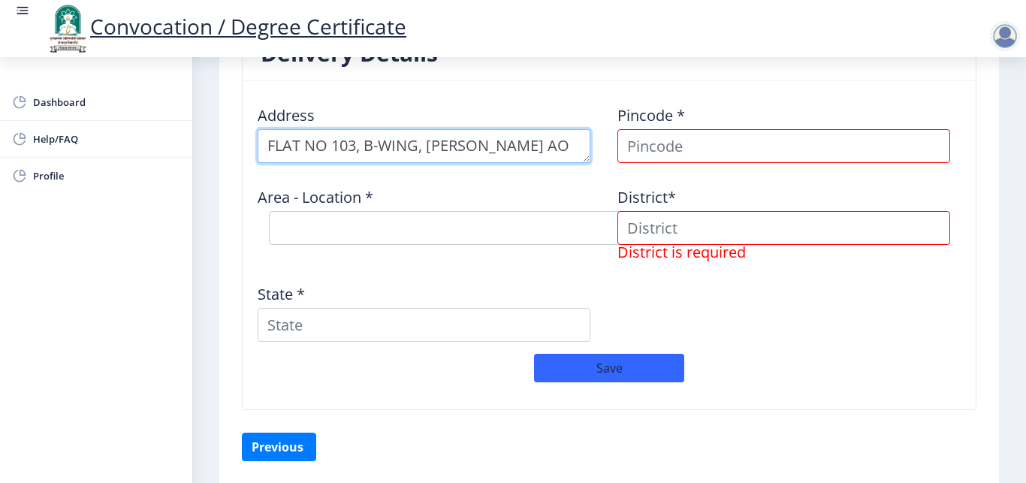
scroll to position [17, 0]
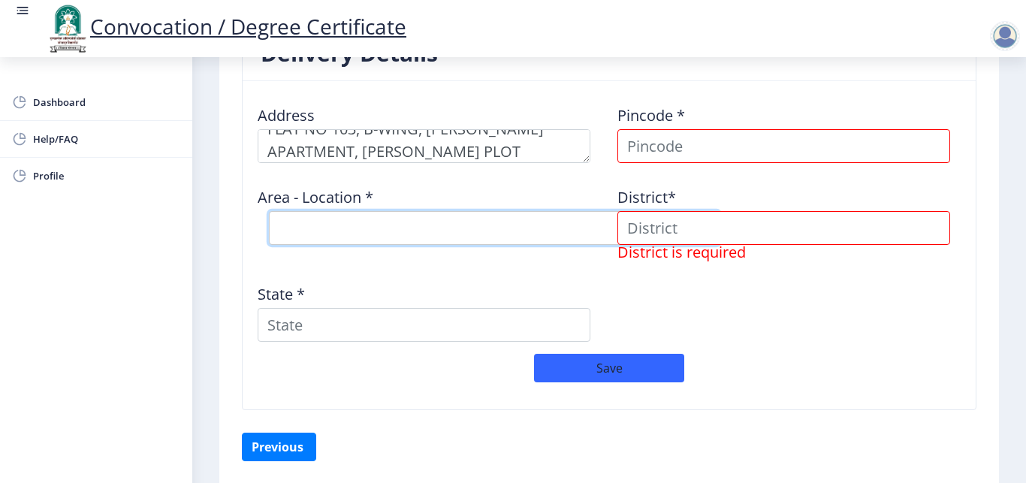
click at [269, 211] on select "Select Area Location" at bounding box center [494, 228] width 451 height 34
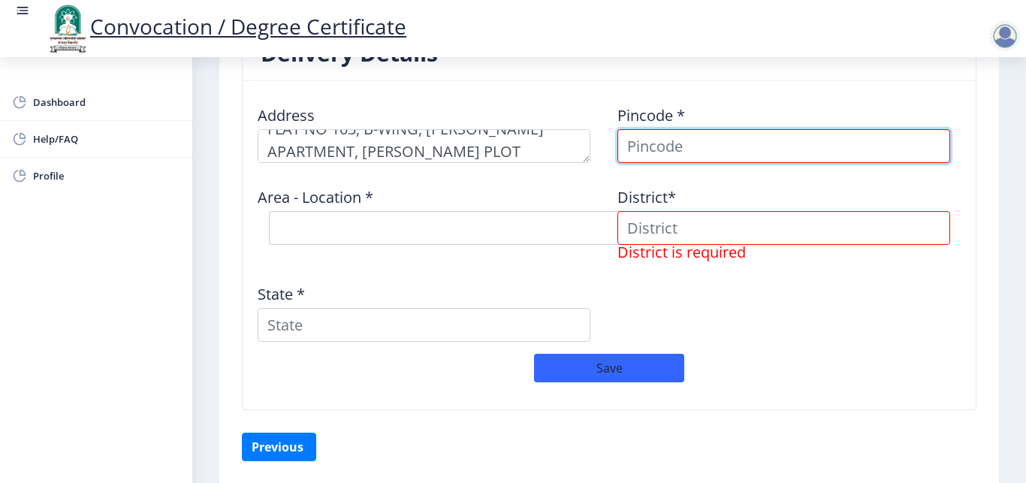
click at [664, 138] on input at bounding box center [784, 146] width 333 height 34
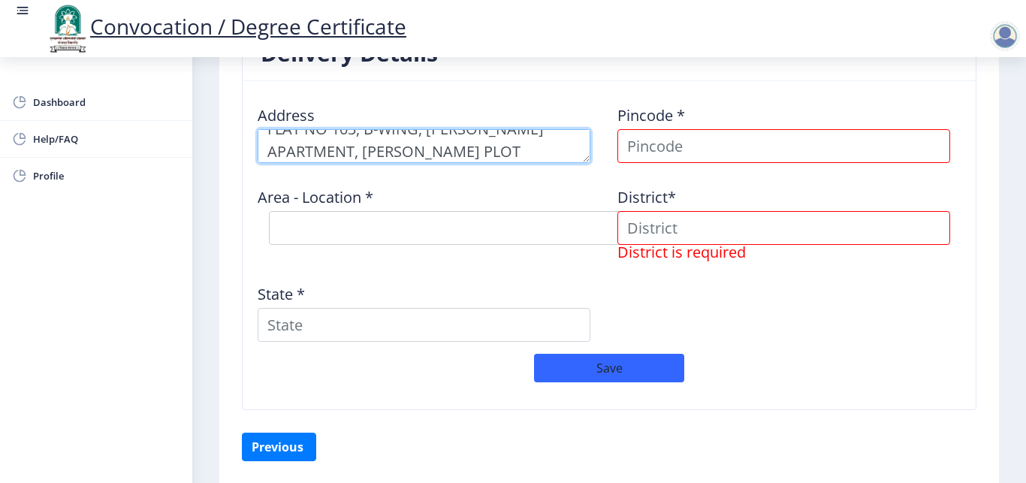
click at [472, 156] on textarea at bounding box center [424, 146] width 333 height 34
type textarea "FLAT NO 103, B-WING, [PERSON_NAME] APARTMENT, [PERSON_NAME] PLOT, PANDHARPUR"
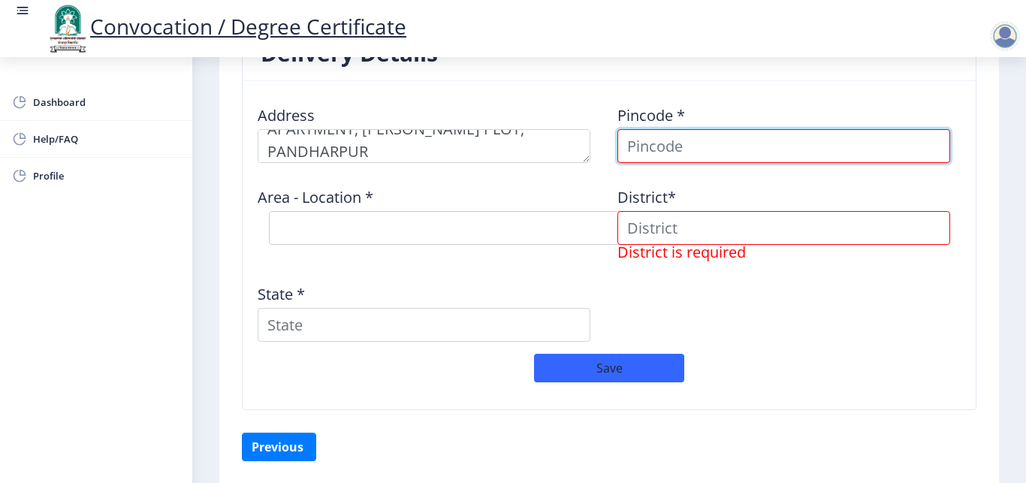
click at [699, 141] on input at bounding box center [784, 146] width 333 height 34
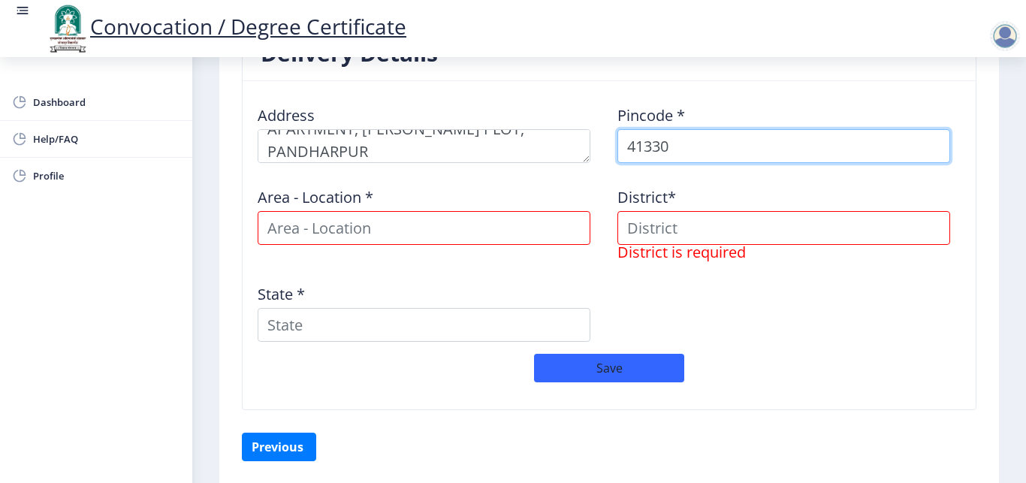
type input "413304"
select select
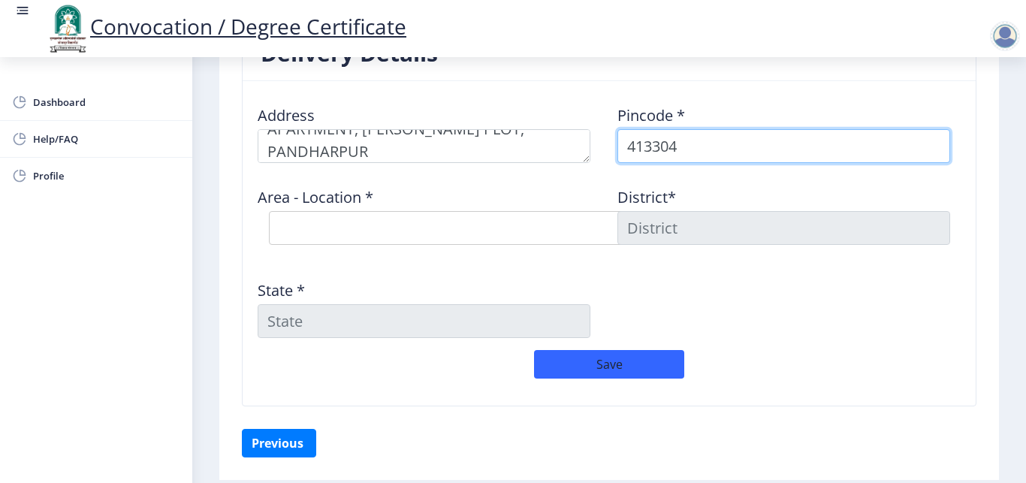
type input "413304"
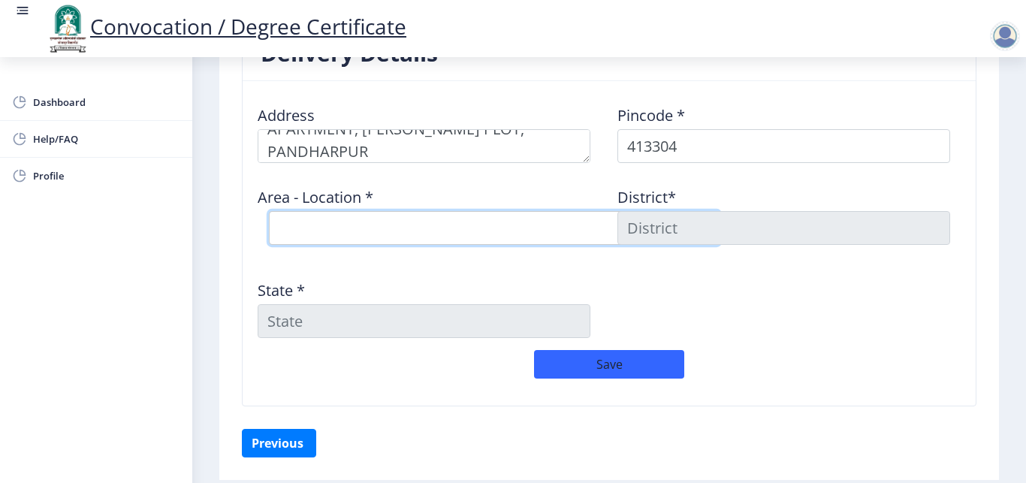
select select "20: Object"
click option "Pandharpur H.O" at bounding box center [0, 0] width 0 height 0
type input "SOLAPUR"
type input "[GEOGRAPHIC_DATA]"
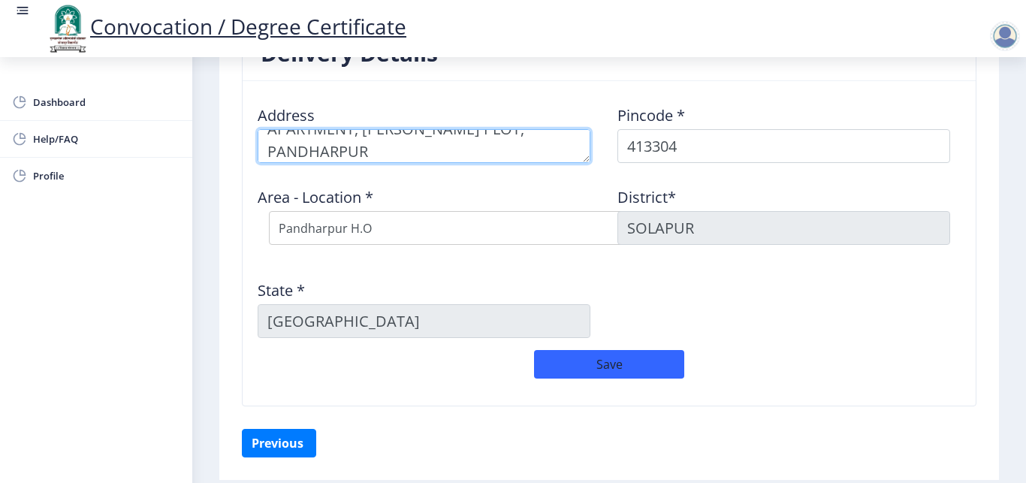
click at [385, 152] on textarea at bounding box center [424, 146] width 333 height 34
click at [487, 135] on textarea at bounding box center [424, 146] width 333 height 34
type textarea "FLAT NO 103, B-WING, [PERSON_NAME] APARTMENT, [PERSON_NAME] PLOT, PANDHARPUR"
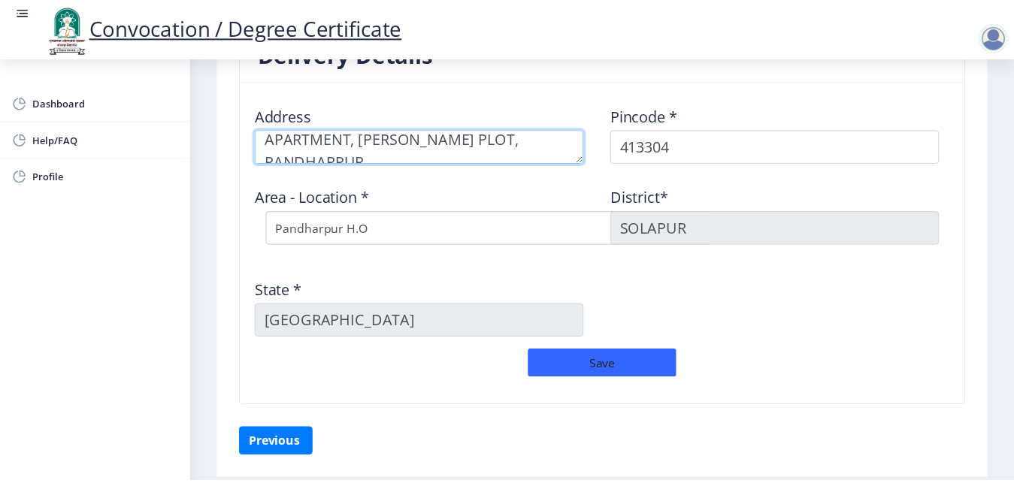
scroll to position [44, 0]
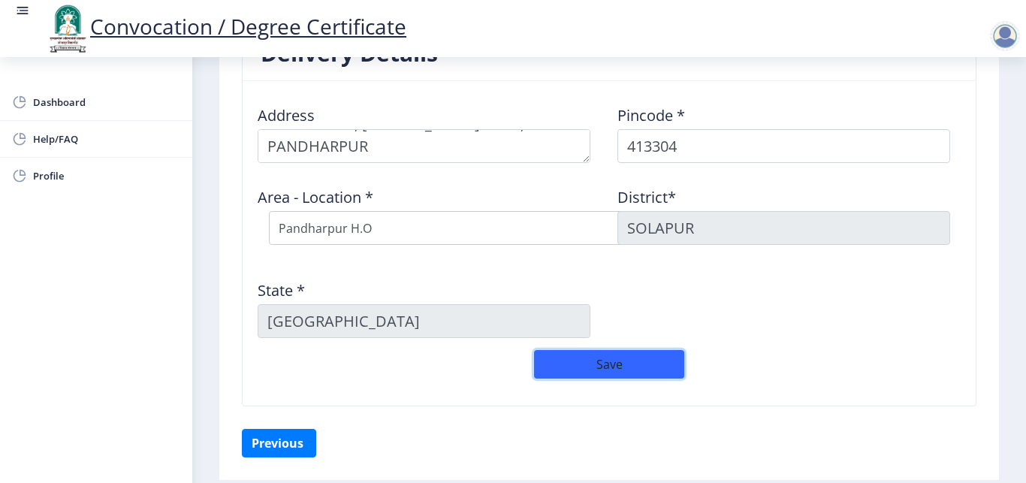
click at [600, 363] on button "Save" at bounding box center [609, 364] width 150 height 29
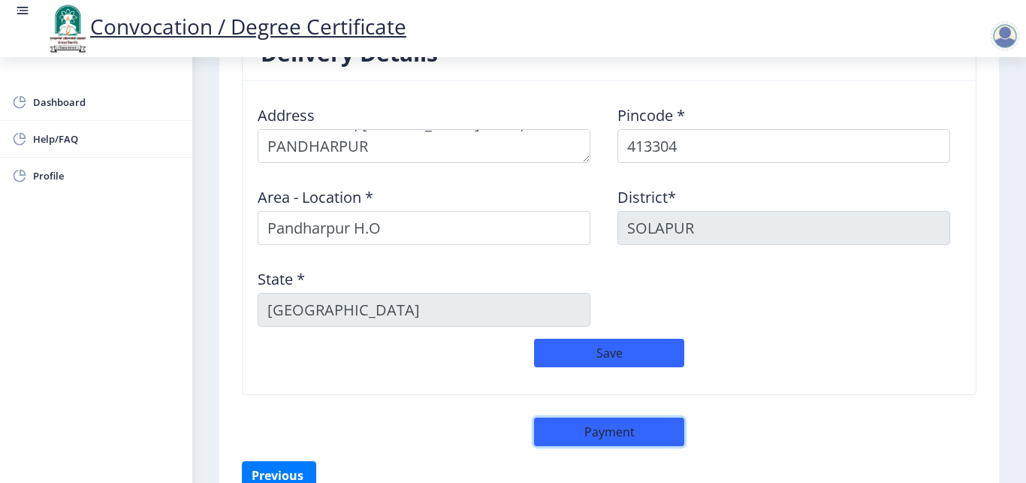
click at [612, 431] on button "Payment" at bounding box center [609, 432] width 150 height 29
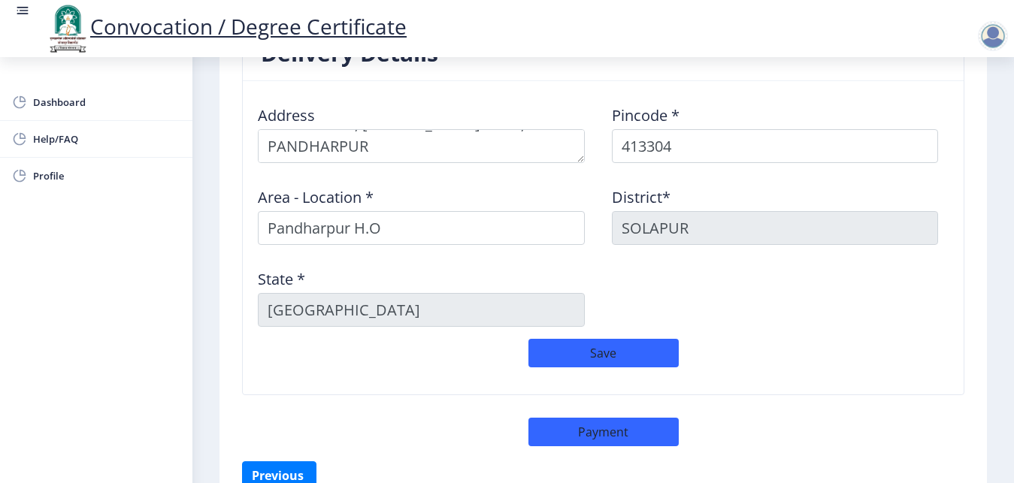
select select "sealed"
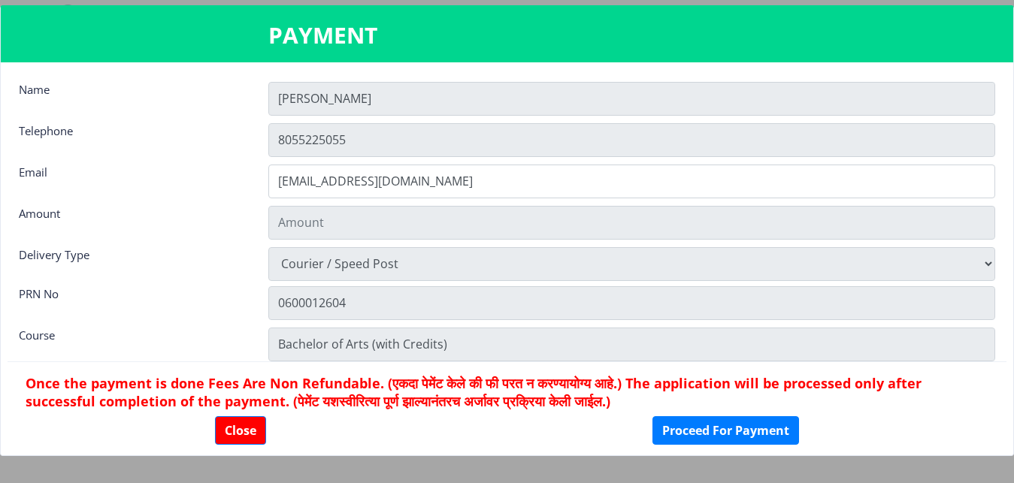
type input "1885"
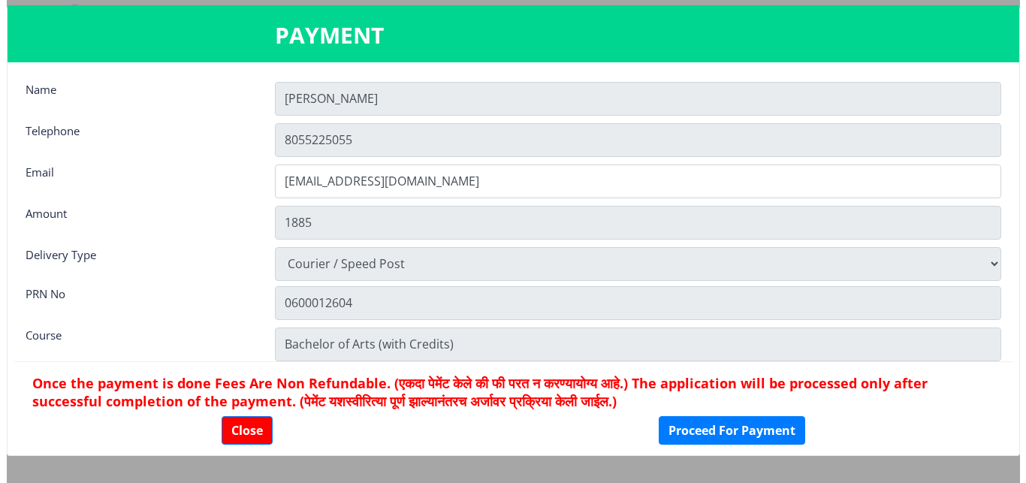
scroll to position [34, 0]
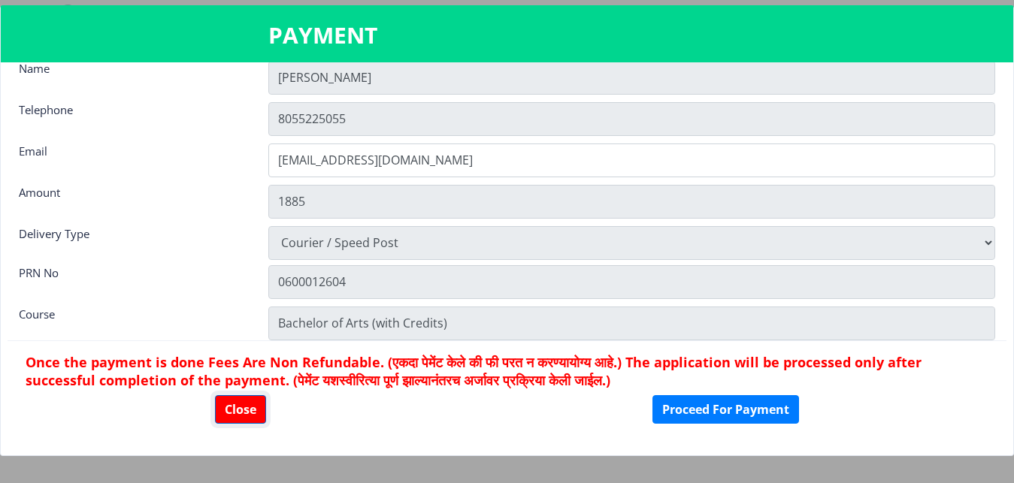
click at [240, 398] on button "Close" at bounding box center [240, 409] width 51 height 29
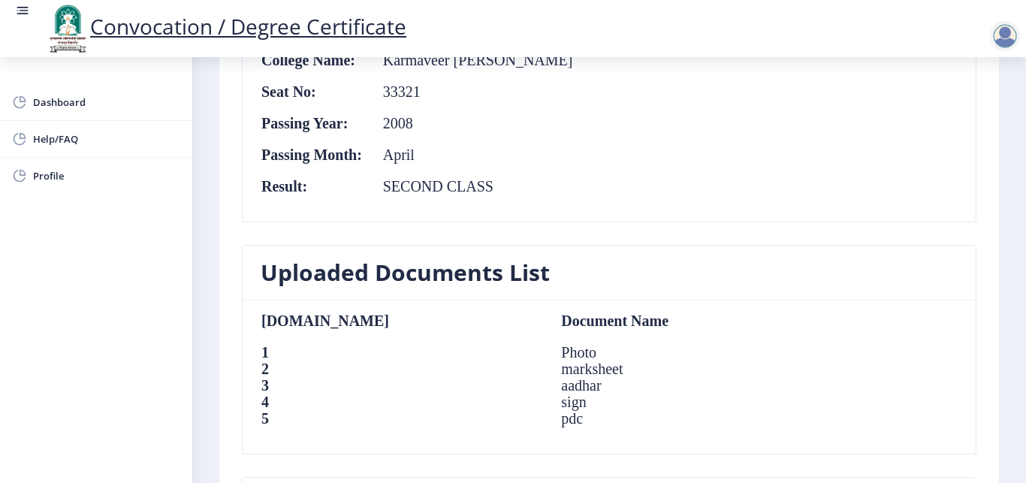
scroll to position [1231, 0]
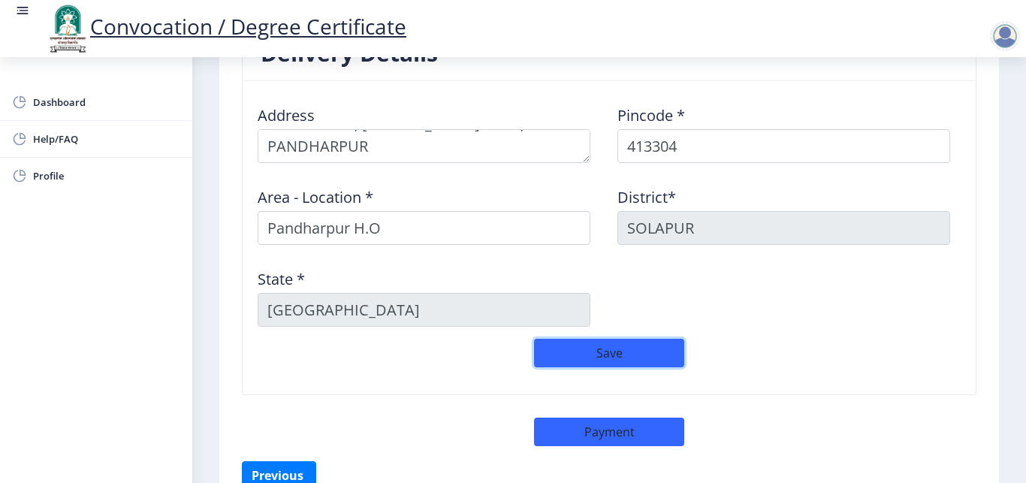
click at [574, 354] on button "Save" at bounding box center [609, 353] width 150 height 29
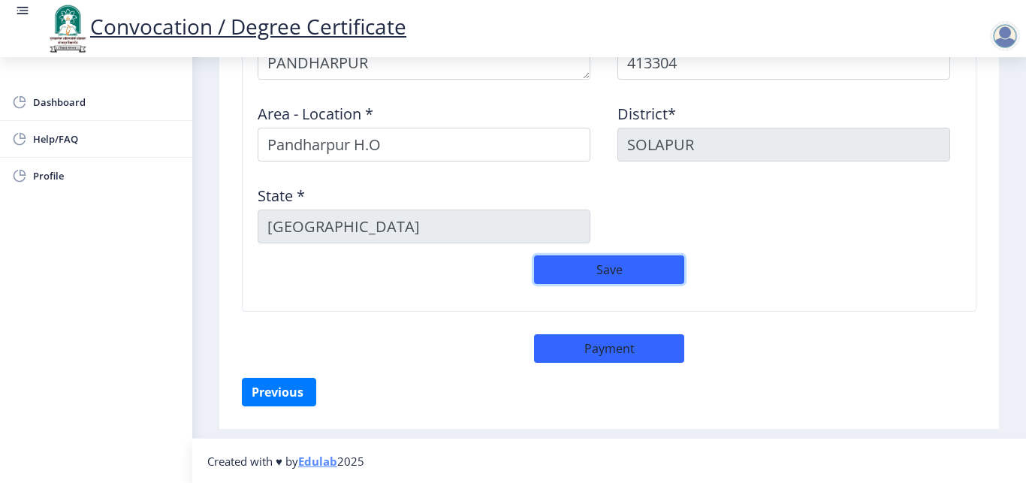
scroll to position [1315, 0]
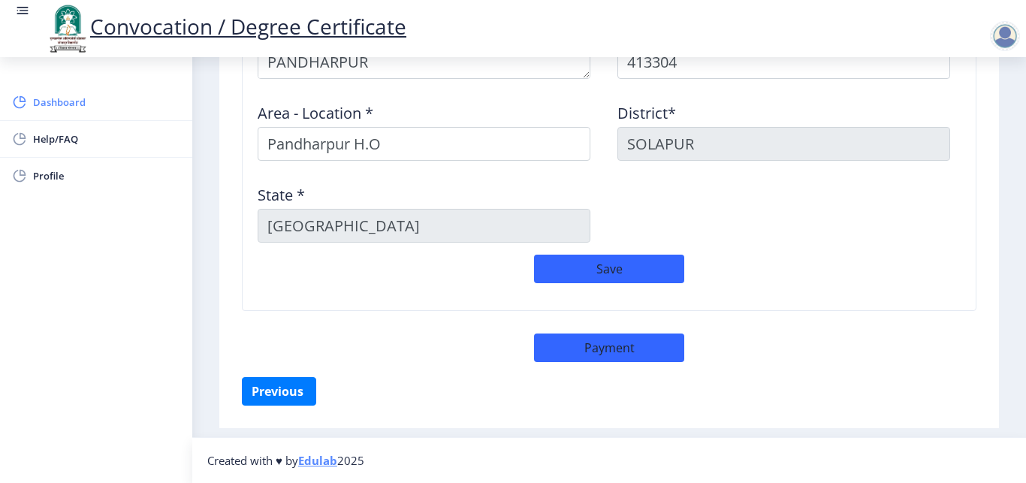
click at [59, 103] on span "Dashboard" at bounding box center [106, 102] width 147 height 18
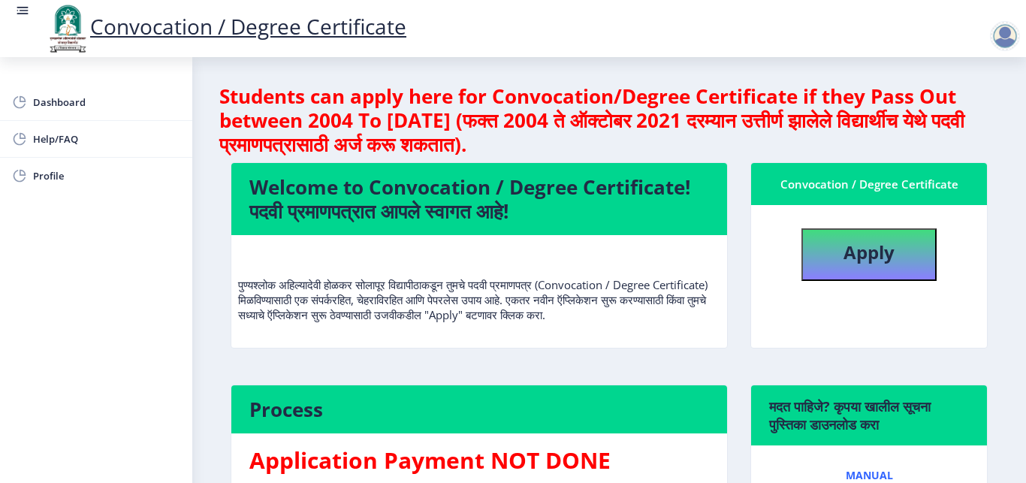
scroll to position [260, 0]
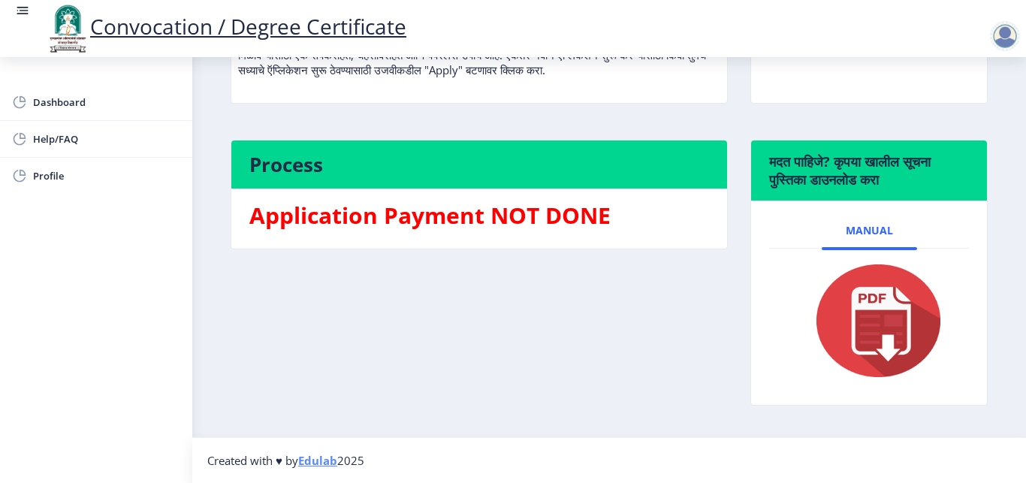
click at [147, 346] on div "Dashboard Help/FAQ Profile" at bounding box center [96, 270] width 192 height 426
click at [1011, 101] on nb-layout-column "Students can apply here for Convocation/Degree Certificate if they Pass Out bet…" at bounding box center [609, 124] width 834 height 625
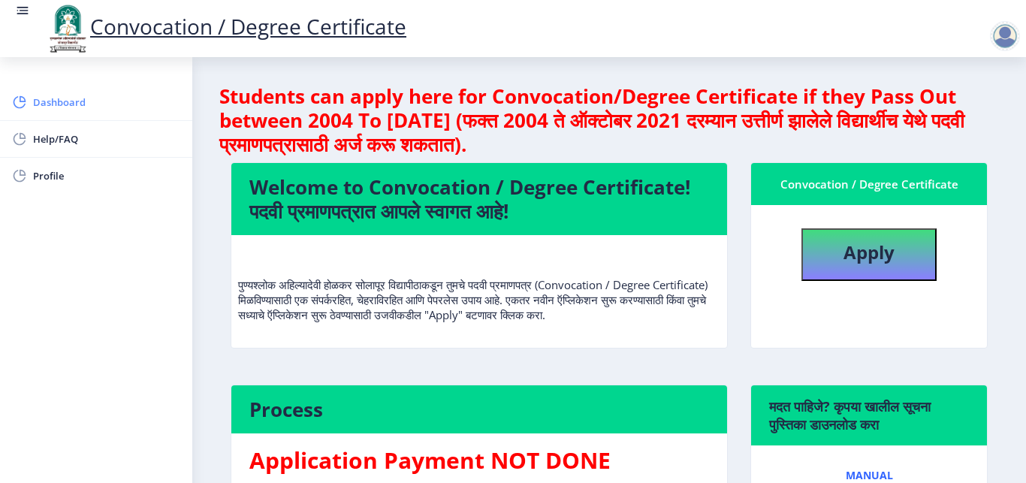
click at [46, 99] on span "Dashboard" at bounding box center [106, 102] width 147 height 18
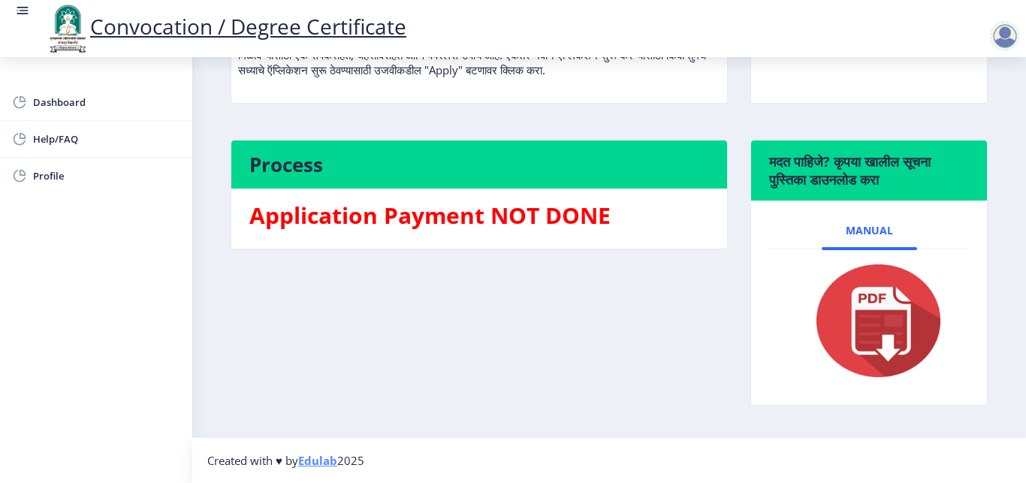
click at [494, 358] on div "Process Application Payment NOT DONE" at bounding box center [479, 284] width 520 height 289
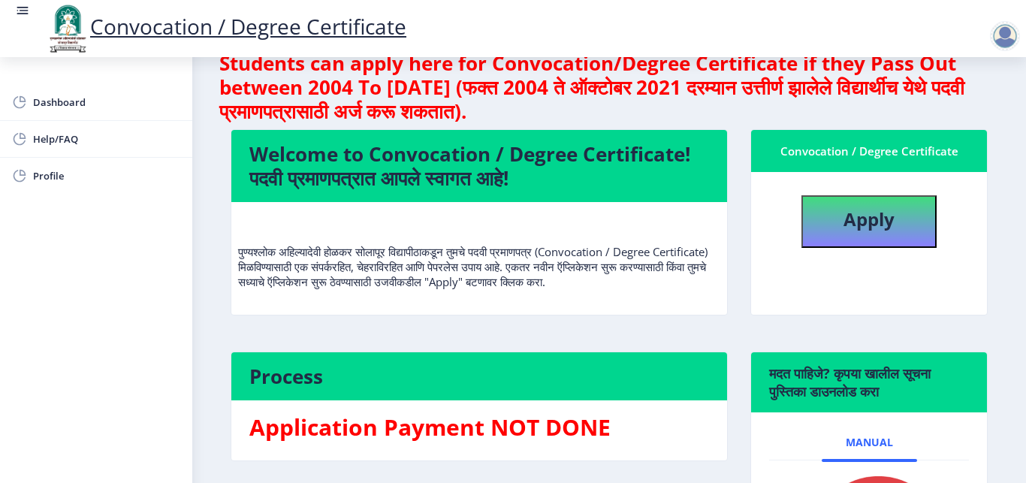
scroll to position [0, 0]
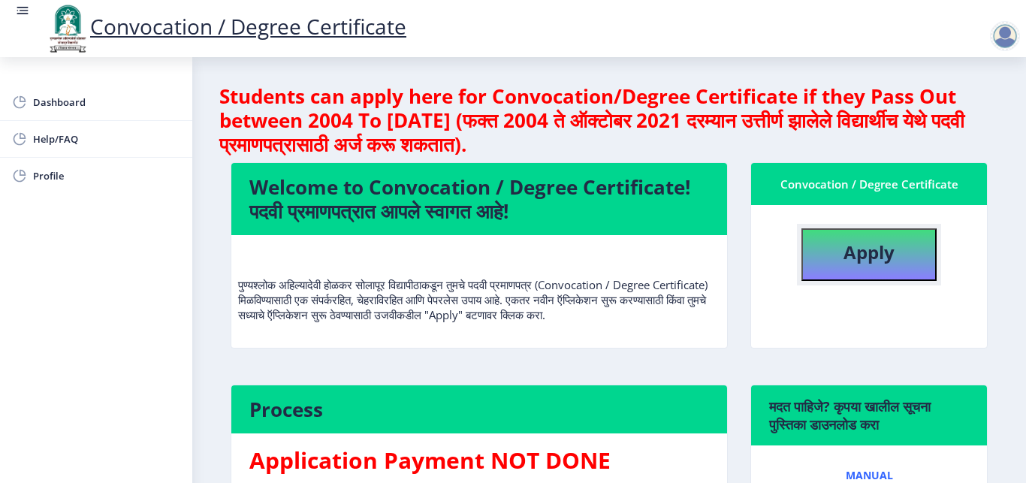
click at [860, 264] on b "Apply" at bounding box center [869, 252] width 51 height 25
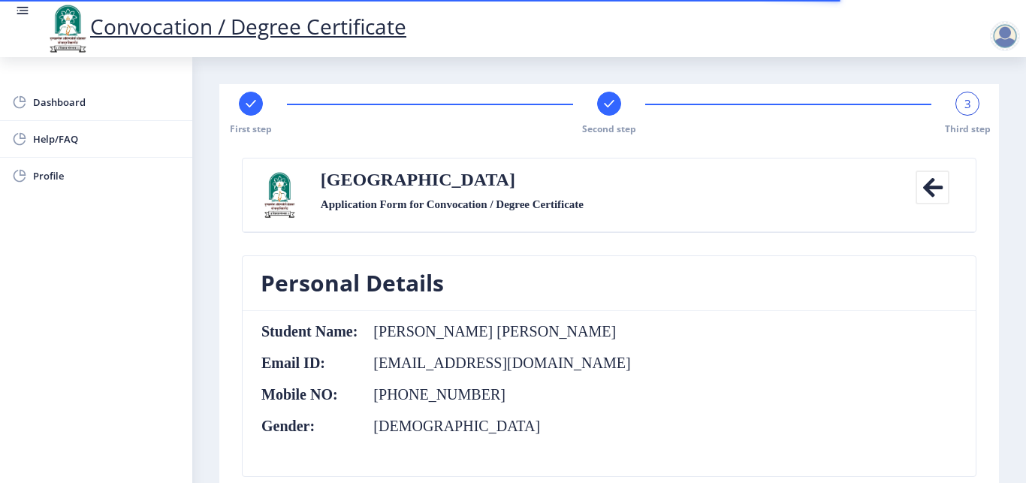
click at [824, 341] on nb-card-body "Student Name: [PERSON_NAME] [PERSON_NAME] Email ID: [EMAIL_ADDRESS][DOMAIN_NAME…" at bounding box center [609, 393] width 733 height 165
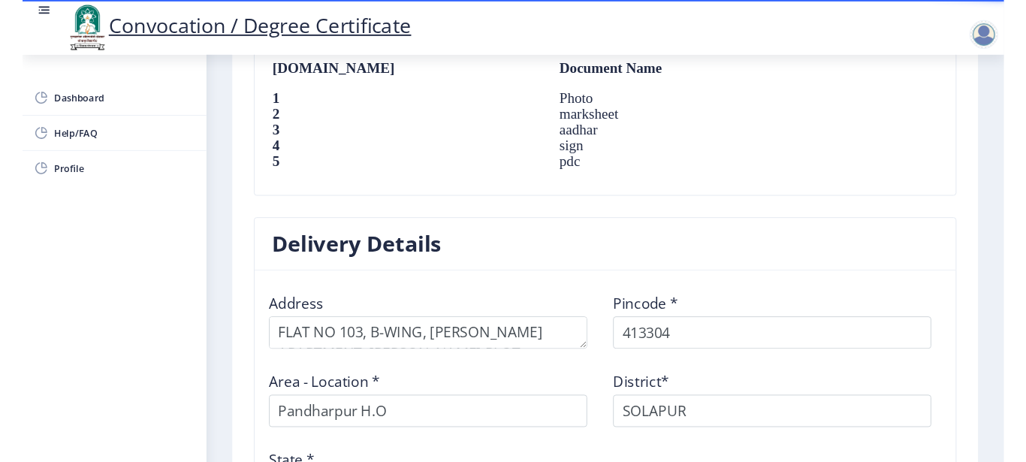
scroll to position [842, 0]
